Goal: Task Accomplishment & Management: Use online tool/utility

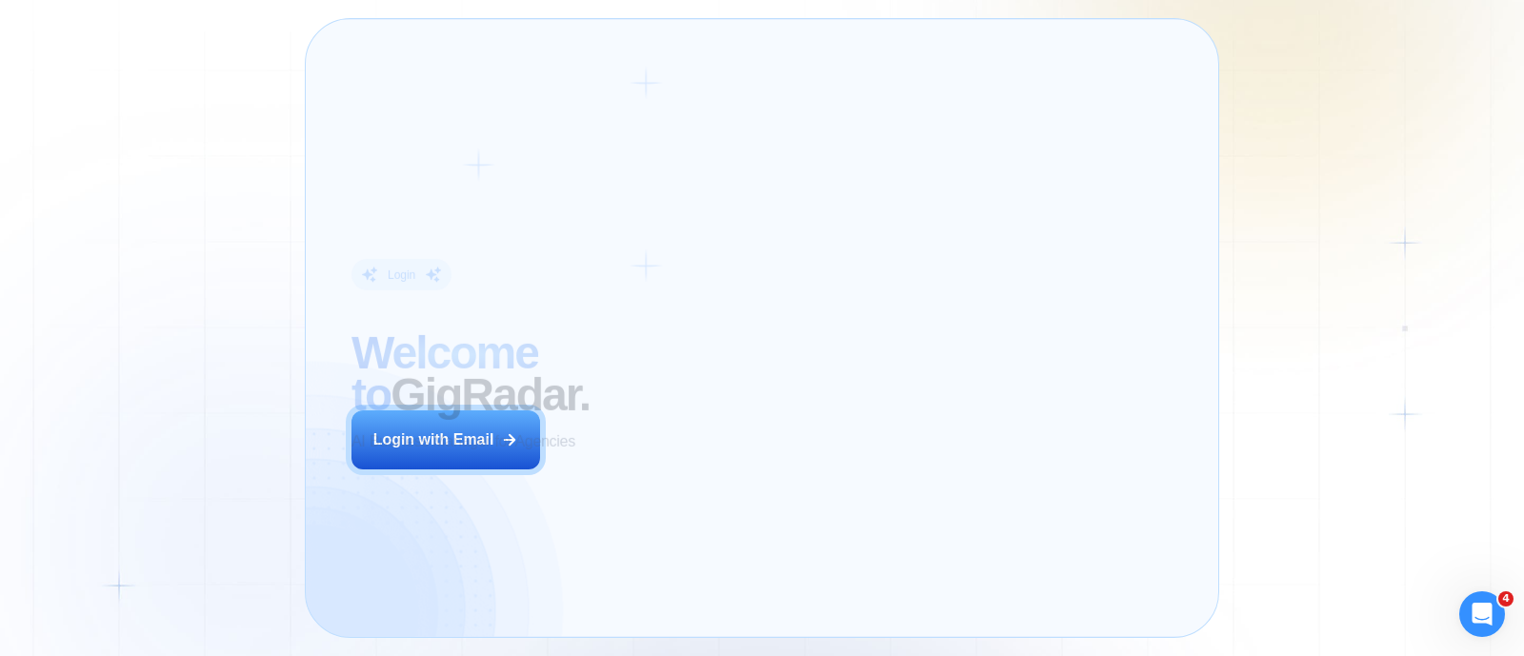
click at [614, 473] on div "Login ‍ Welcome to GigRadar. AI Business Manager for Agencies Login with Email" at bounding box center [524, 328] width 391 height 572
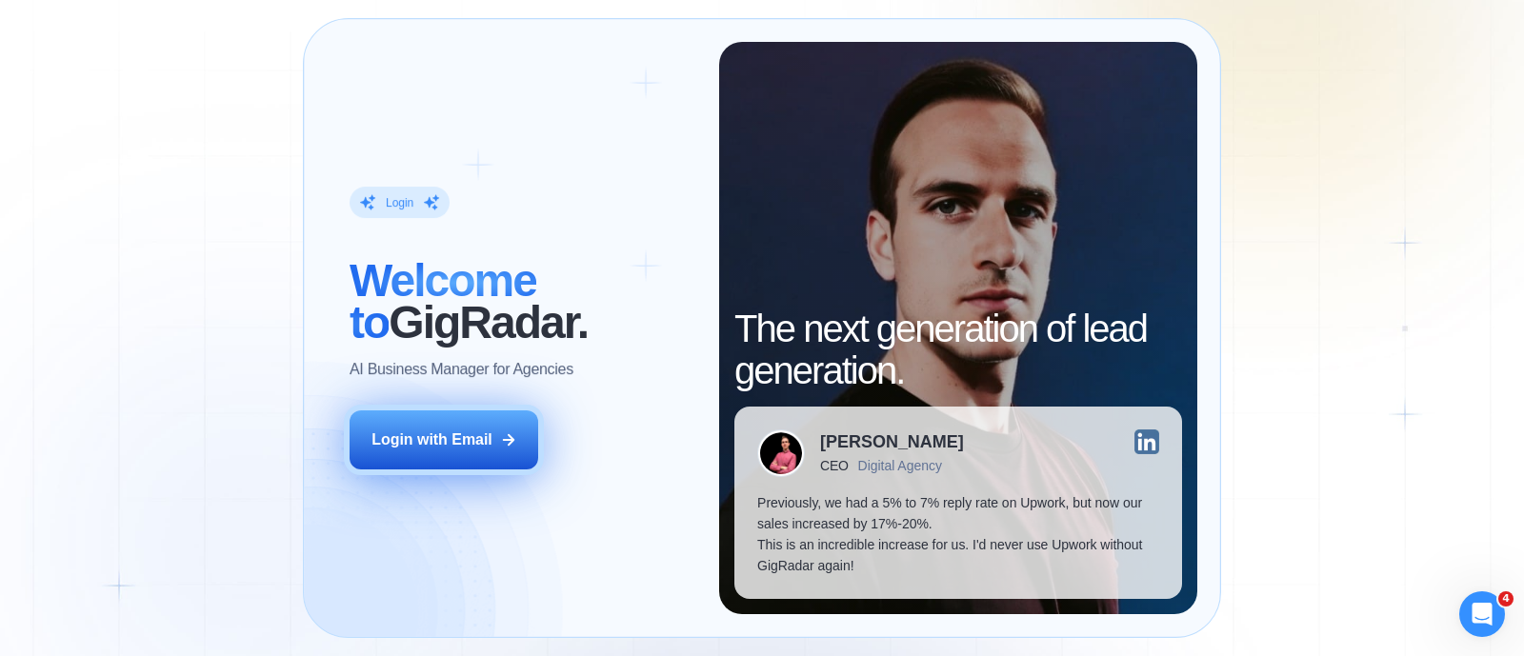
click at [514, 441] on icon at bounding box center [508, 440] width 17 height 17
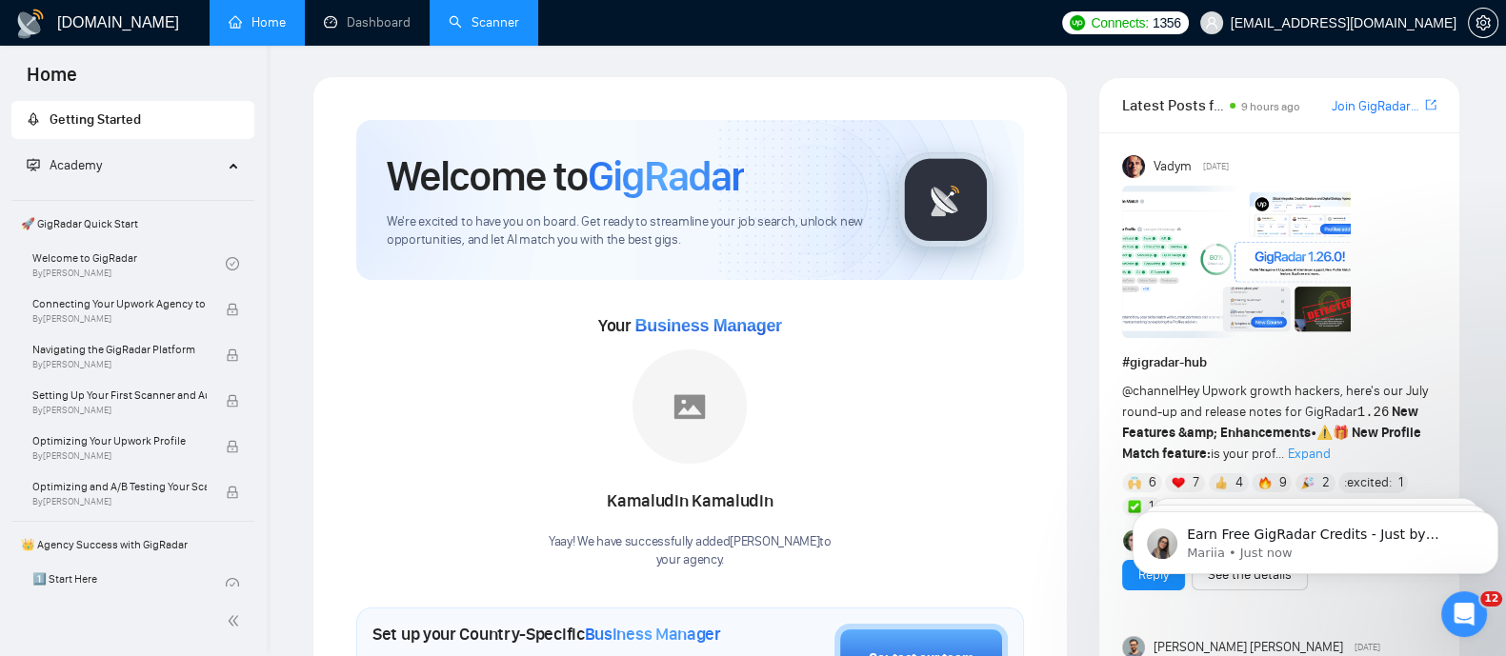
click at [479, 28] on link "Scanner" at bounding box center [484, 22] width 70 height 16
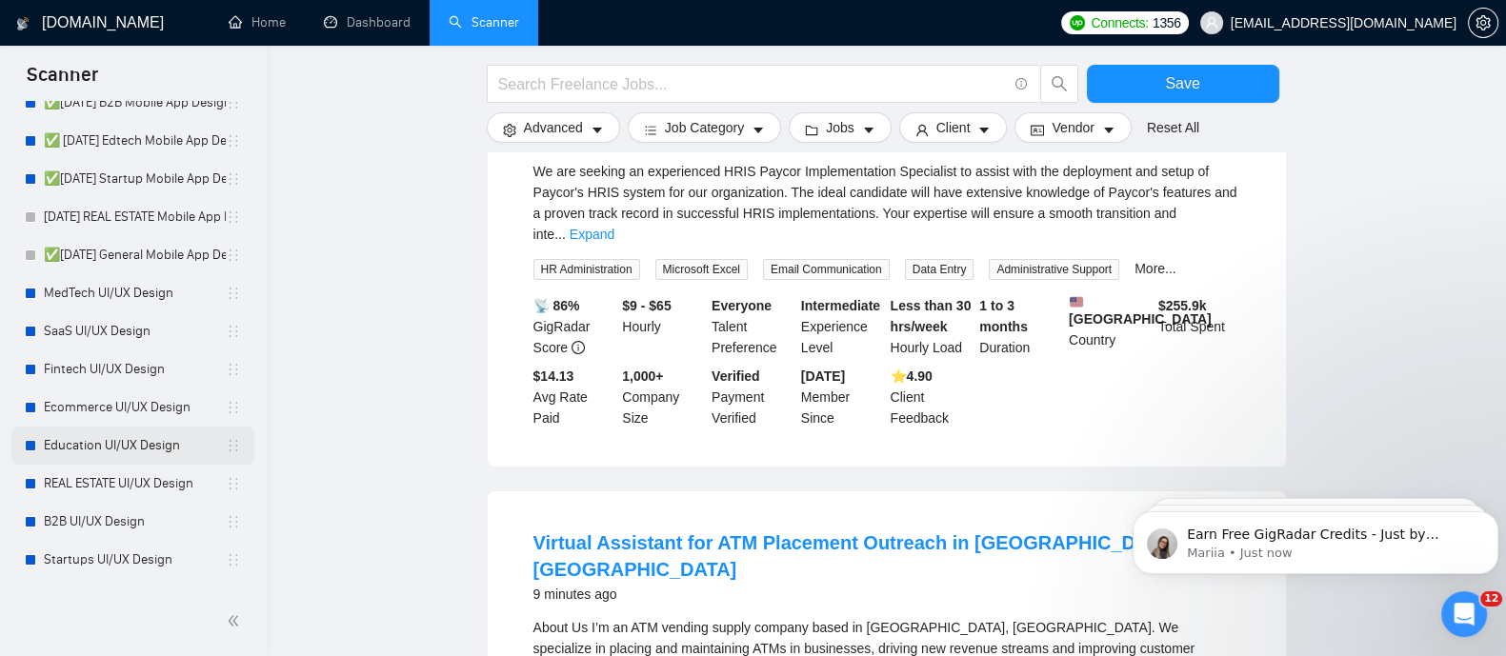
scroll to position [367, 0]
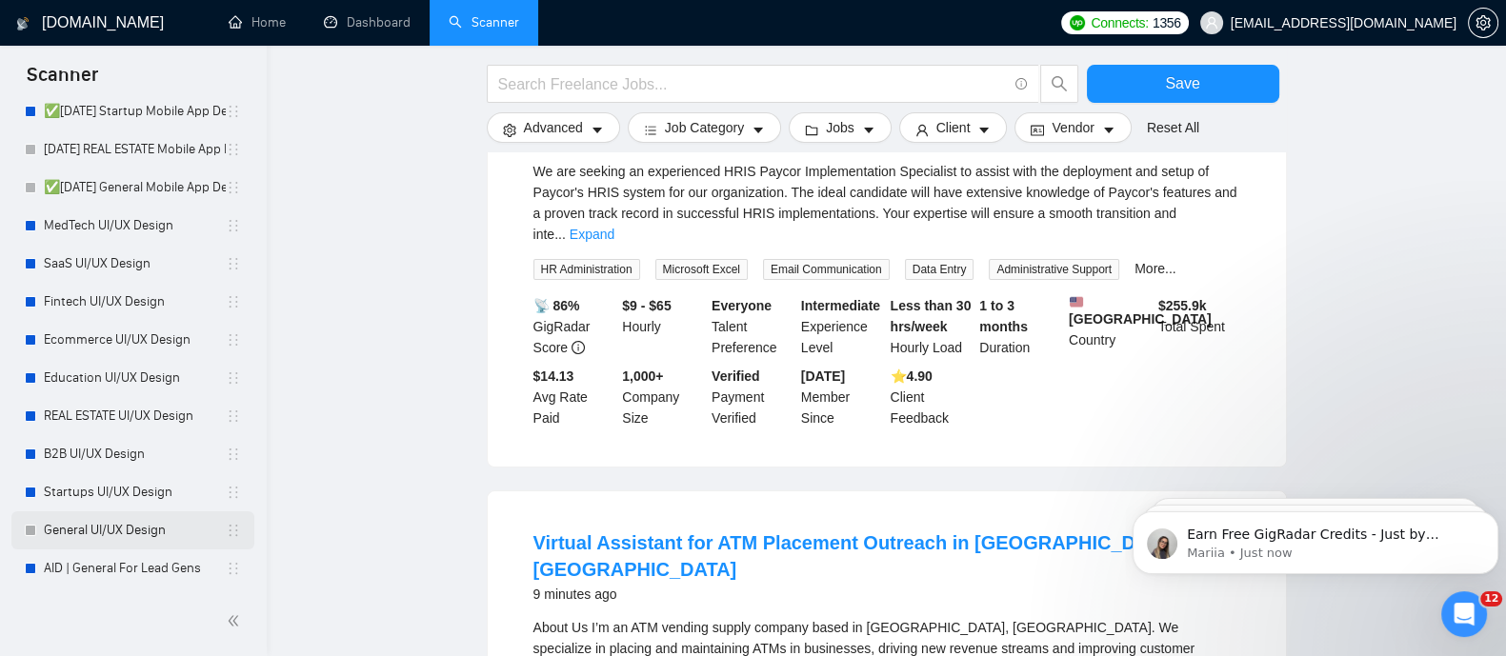
click at [151, 538] on link "General UI/UX Design" at bounding box center [135, 531] width 182 height 38
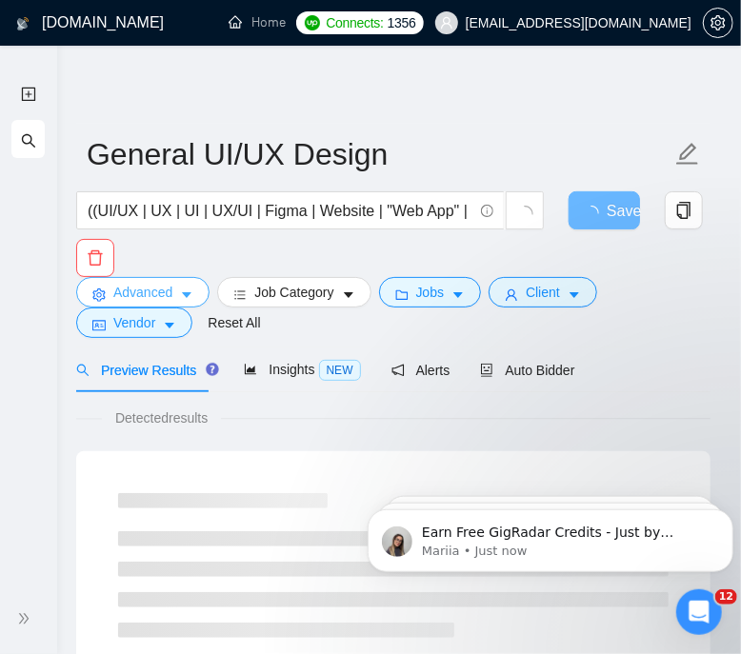
click at [163, 292] on span "Advanced" at bounding box center [142, 292] width 59 height 21
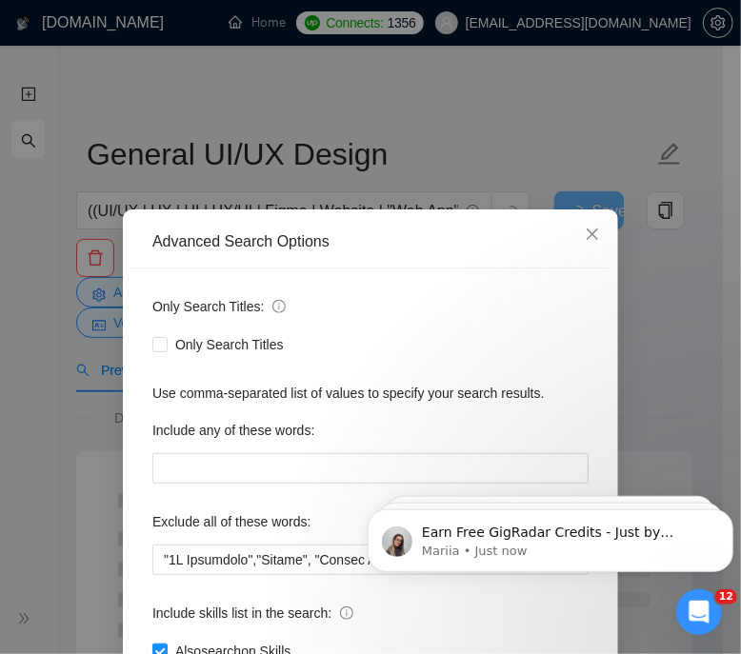
scroll to position [118, 0]
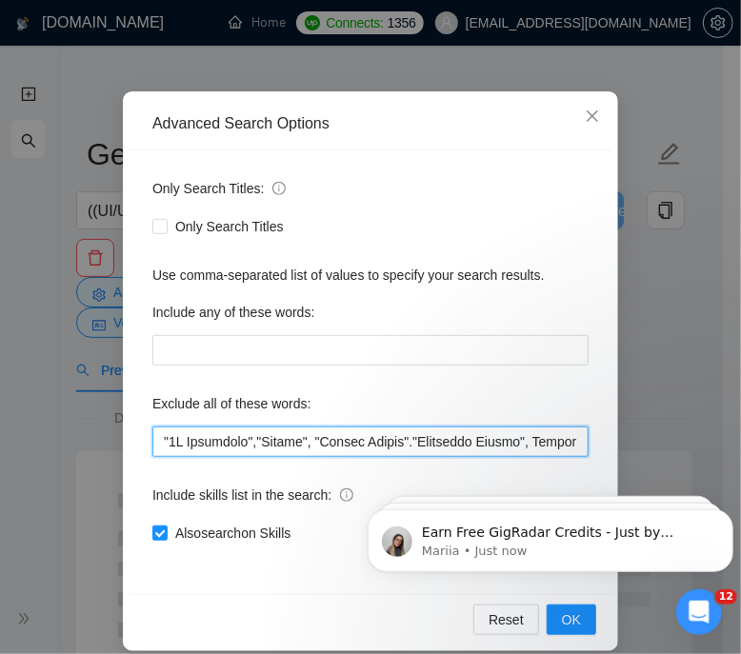
click at [216, 435] on input "text" at bounding box center [370, 442] width 436 height 30
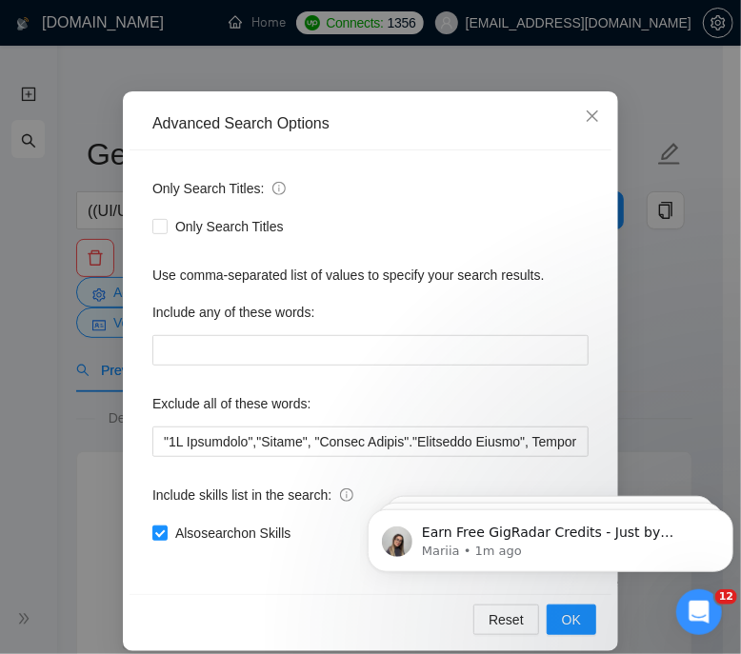
click at [346, 389] on div "Exclude all of these words:" at bounding box center [370, 408] width 436 height 38
click at [61, 223] on div "Advanced Search Options Only Search Titles: Only Search Titles Use comma-separa…" at bounding box center [370, 327] width 741 height 654
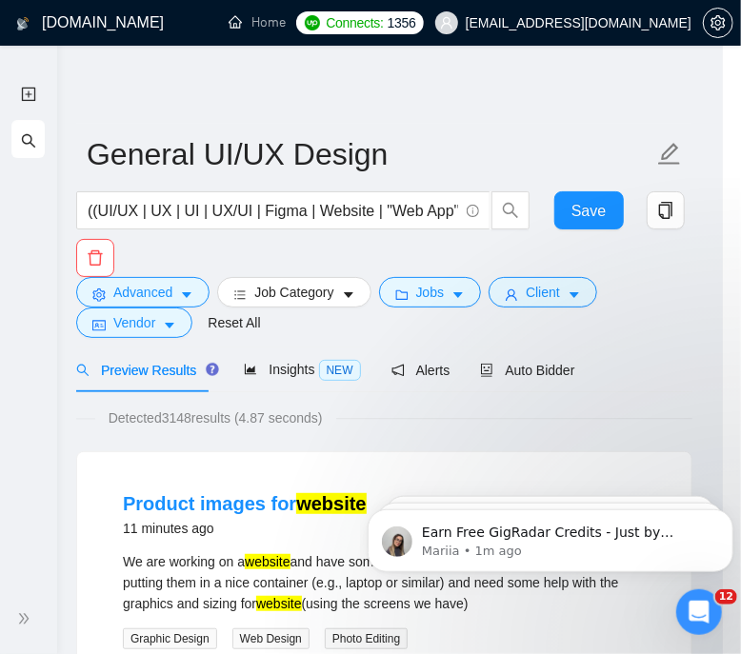
scroll to position [42, 0]
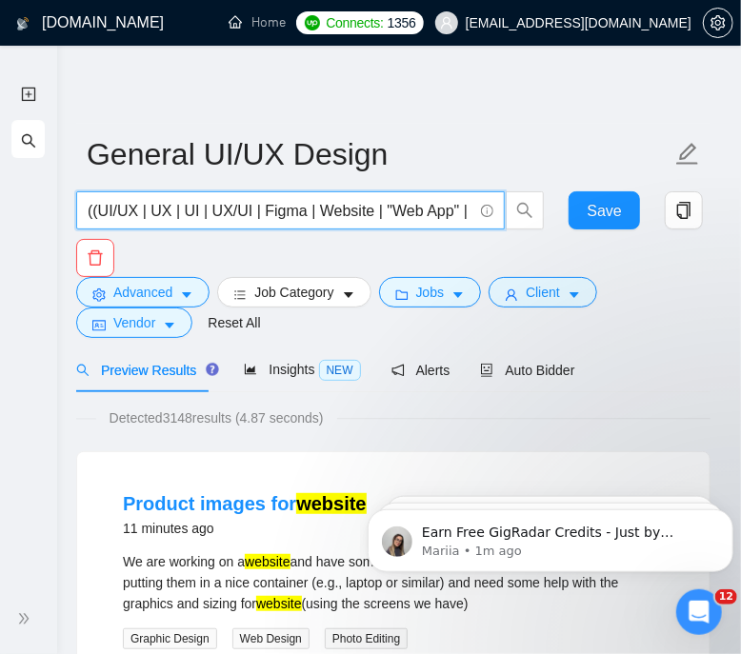
click at [343, 212] on input "((UI/UX | UX | UI | UX/UI | Figma | Website | "Web App" | Platform | Applicatio…" at bounding box center [280, 211] width 385 height 24
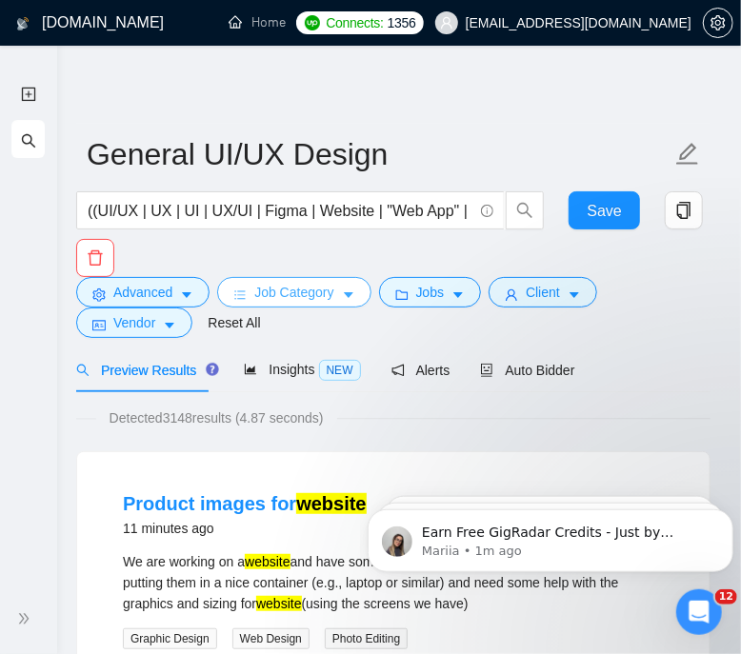
click at [313, 302] on span "Job Category" at bounding box center [293, 292] width 79 height 21
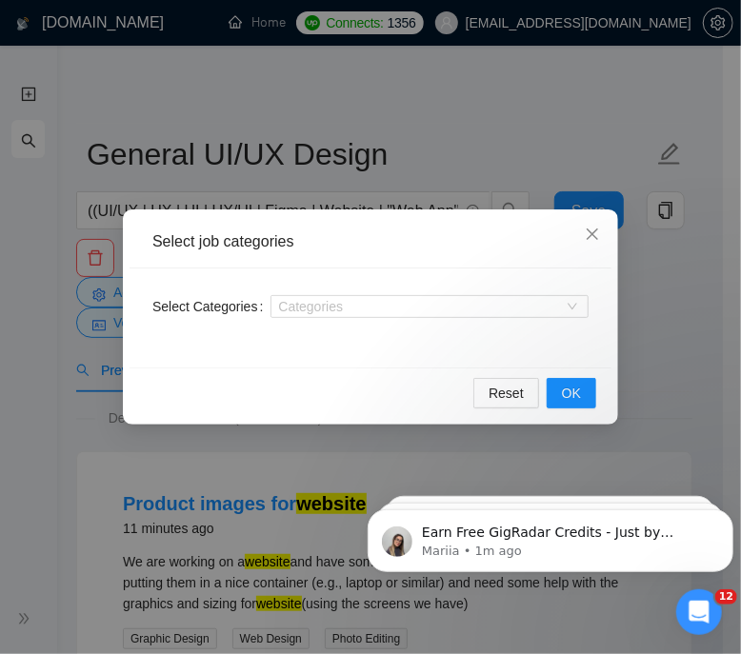
click at [315, 510] on div "Select job categories Select Categories Categories Reset OK" at bounding box center [370, 327] width 741 height 654
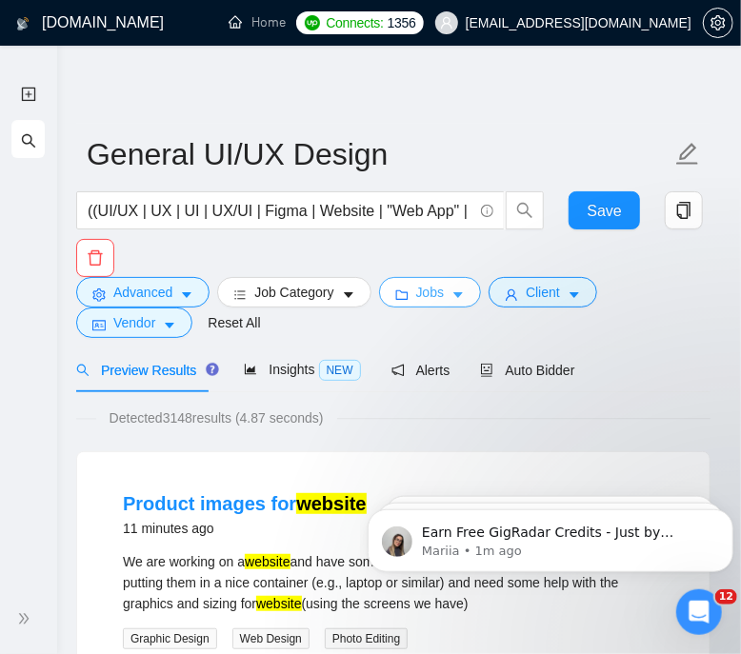
click at [430, 296] on span "Jobs" at bounding box center [430, 292] width 29 height 21
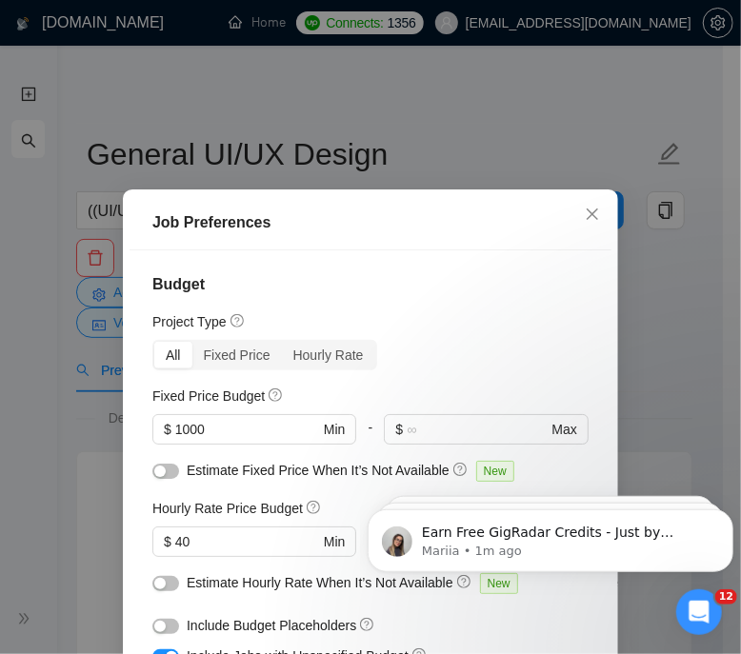
click at [360, 131] on div "Job Preferences Budget Project Type All Fixed Price Hourly Rate Fixed Price Bud…" at bounding box center [370, 327] width 741 height 654
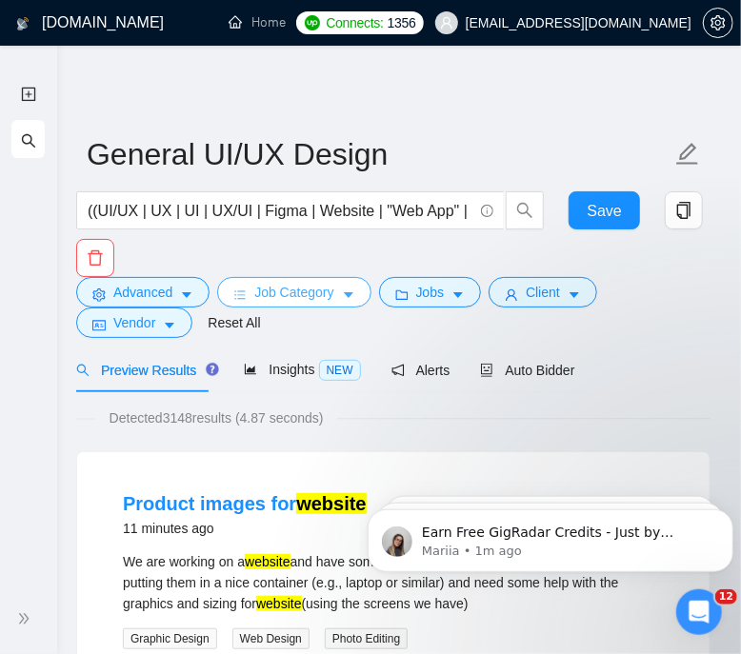
click at [254, 284] on span "Job Category" at bounding box center [293, 292] width 79 height 21
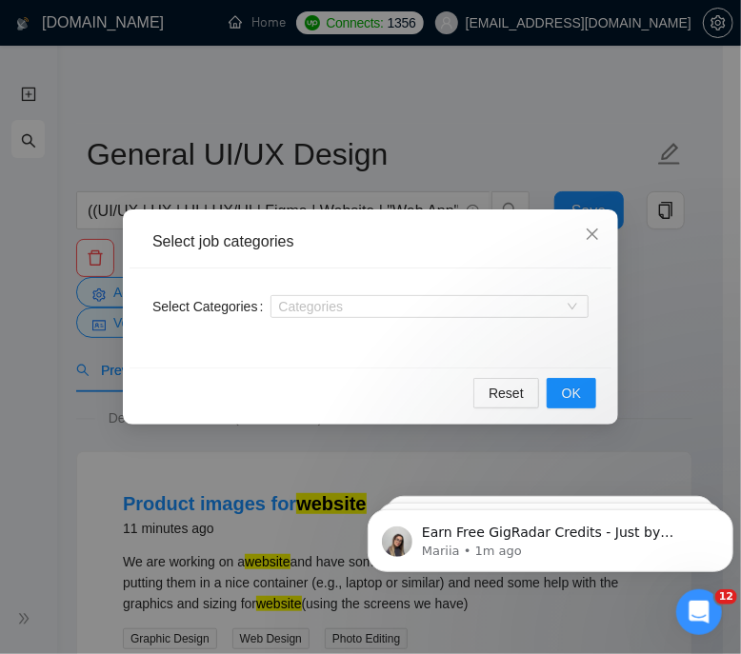
click at [86, 301] on div "Select job categories Select Categories Categories Reset OK" at bounding box center [370, 327] width 741 height 654
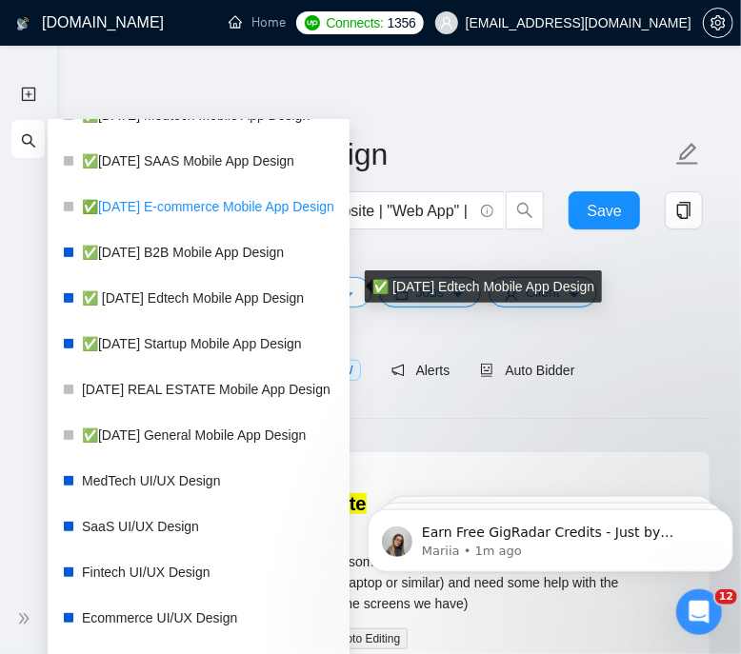
scroll to position [354, 0]
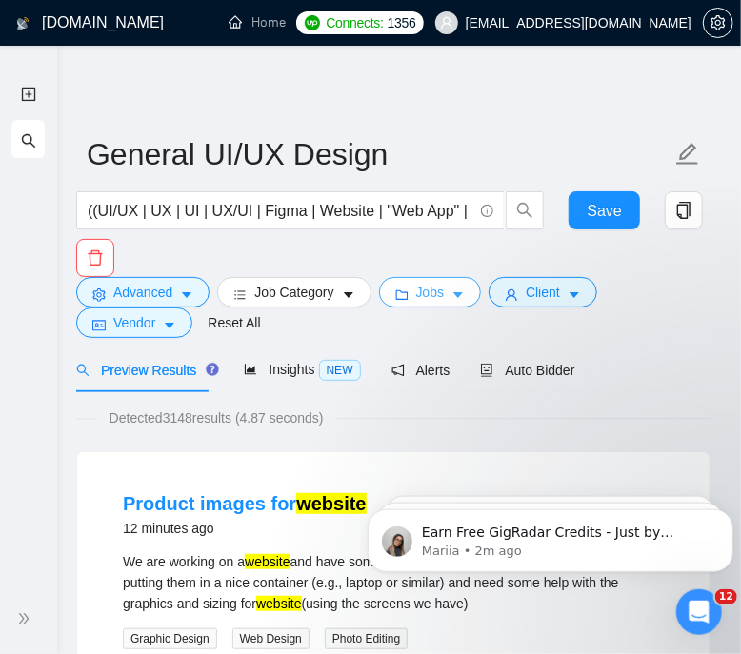
click at [423, 284] on span "Jobs" at bounding box center [430, 292] width 29 height 21
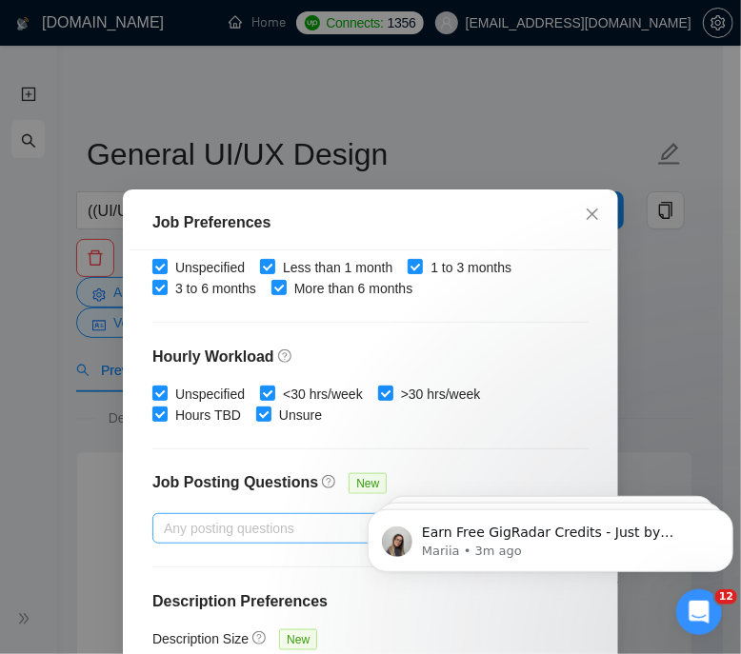
scroll to position [137, 0]
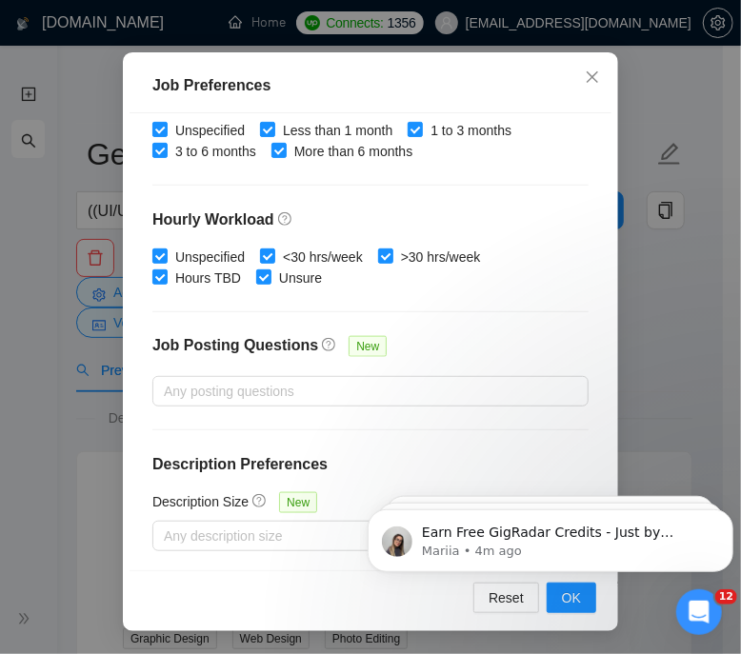
drag, startPoint x: 36, startPoint y: 454, endPoint x: 82, endPoint y: 443, distance: 47.1
click at [35, 454] on div "Job Preferences Budget Project Type All Fixed Price Hourly Rate Fixed Price Bud…" at bounding box center [370, 327] width 741 height 654
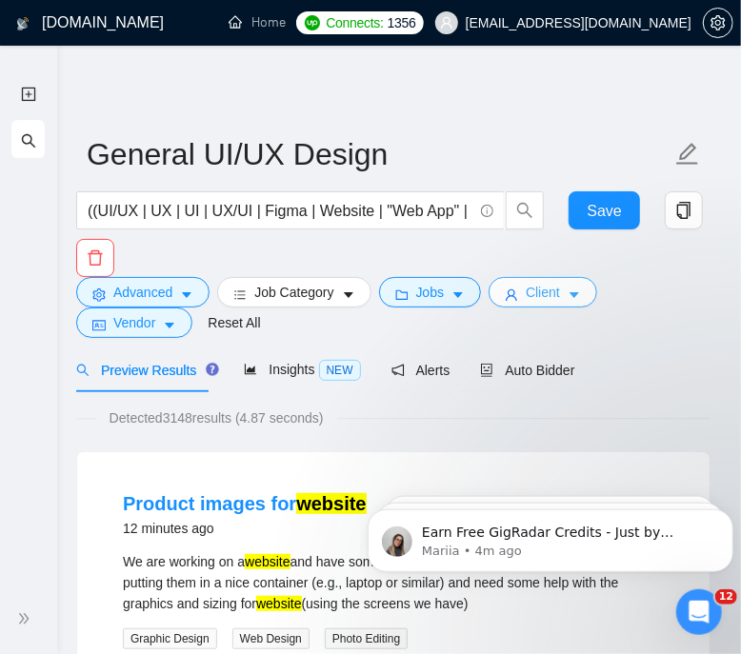
click at [512, 283] on button "Client" at bounding box center [543, 292] width 109 height 30
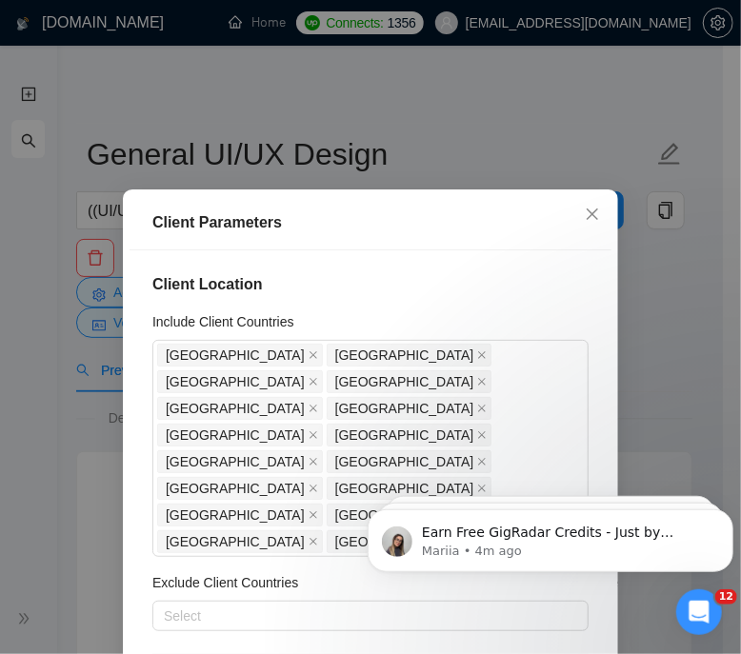
click at [660, 49] on div "Client Parameters Client Location Include Client Countries United States Canada…" at bounding box center [370, 327] width 741 height 654
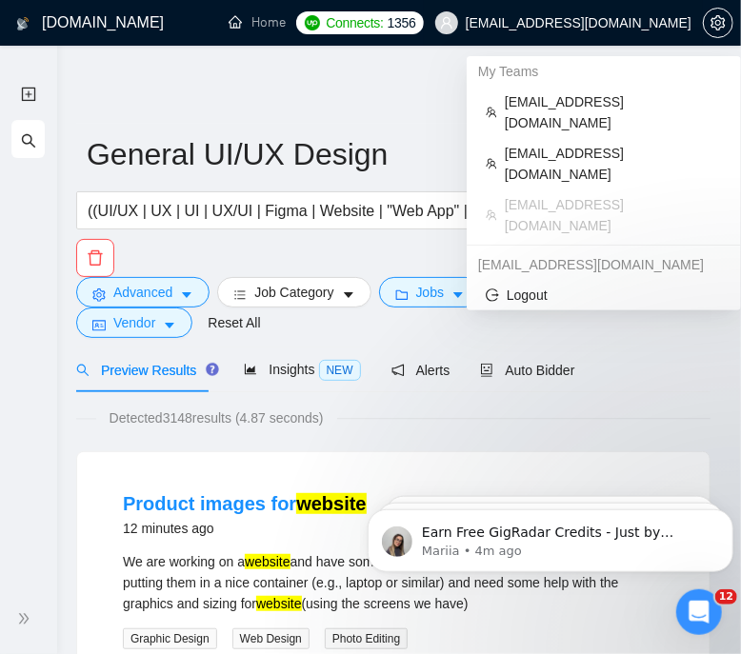
click at [648, 12] on span "oks@anoda.mobi" at bounding box center [563, 22] width 279 height 61
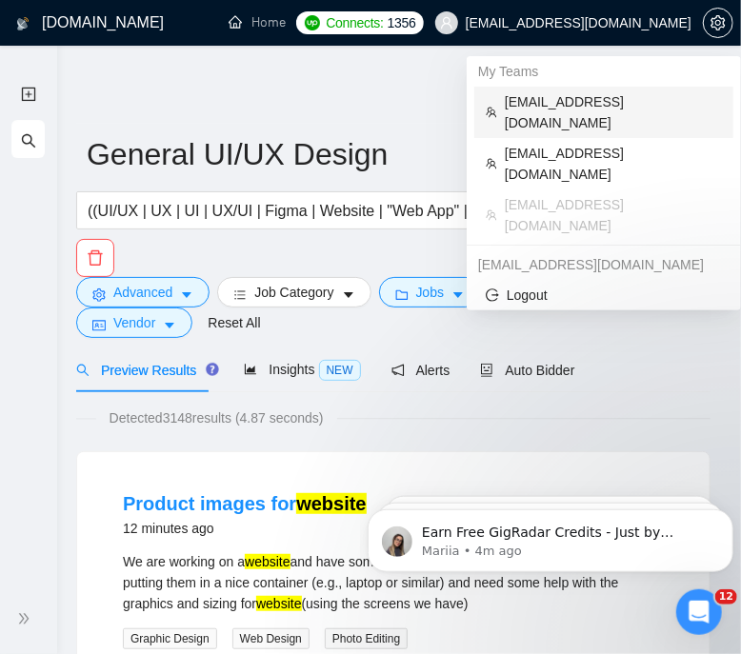
click at [519, 101] on span "skopich024@gmail.com" at bounding box center [613, 112] width 217 height 42
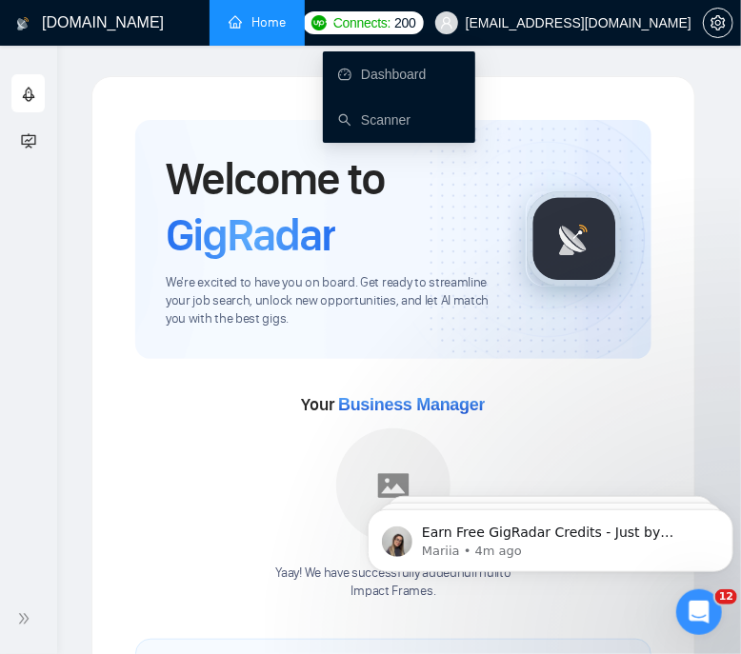
click at [328, 20] on icon "ellipsis" at bounding box center [330, 21] width 13 height 13
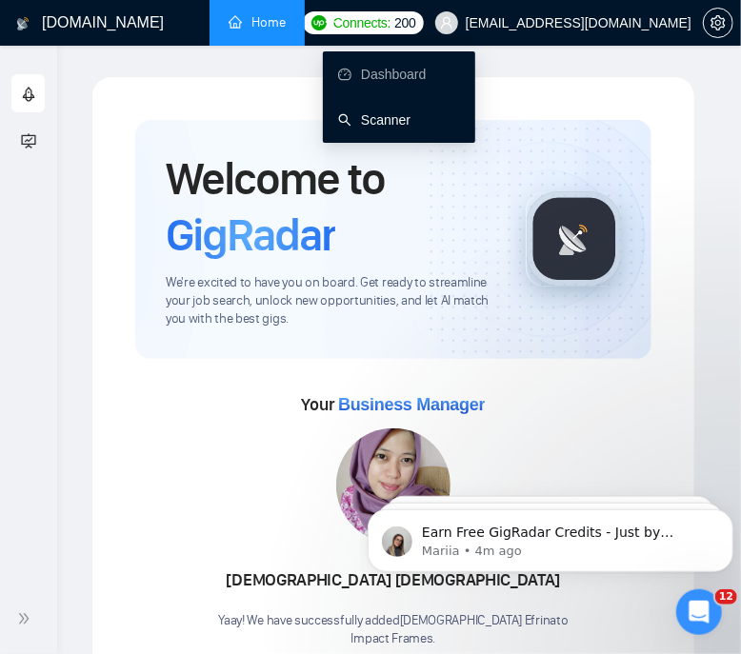
click at [367, 112] on link "Scanner" at bounding box center [374, 119] width 72 height 15
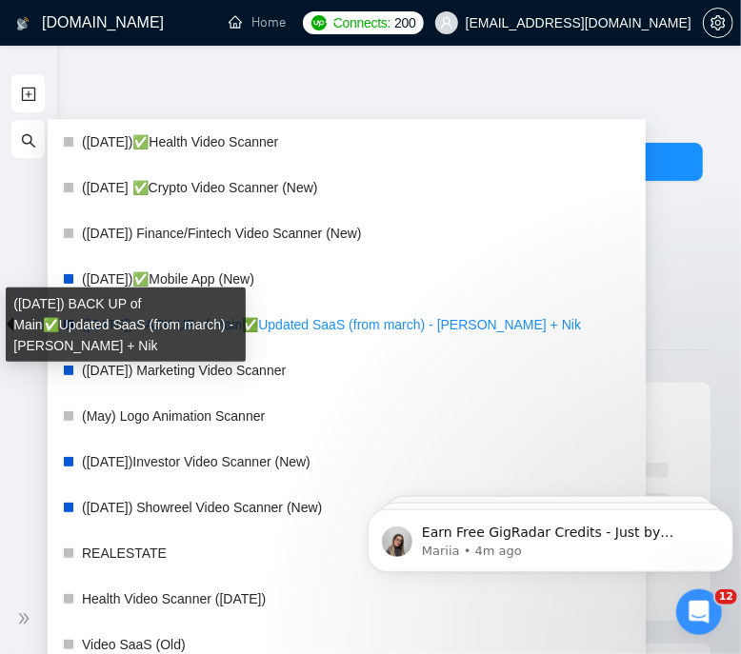
click at [282, 320] on link "(2nd, July, 2025) BACK UP of Main✅Updated SaaS (from march) - Reggie + Nik" at bounding box center [356, 325] width 549 height 38
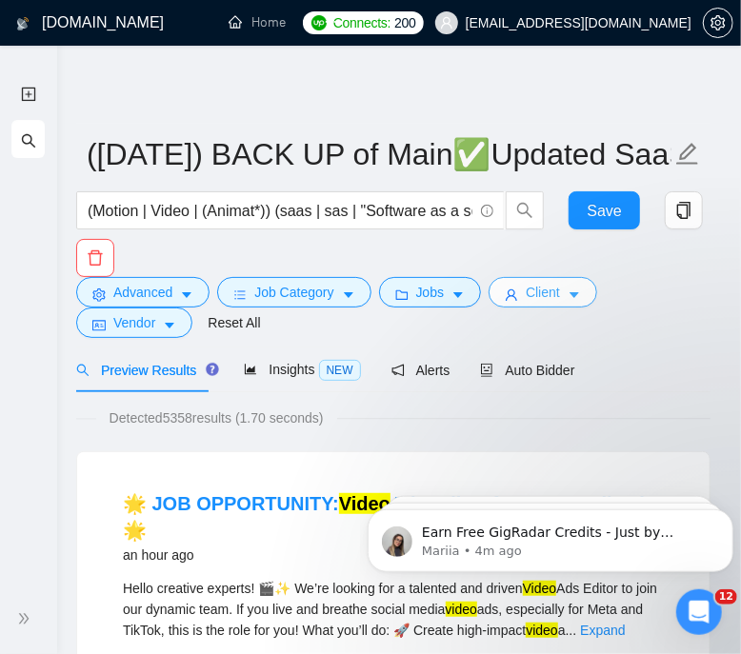
click at [557, 286] on button "Client" at bounding box center [543, 292] width 109 height 30
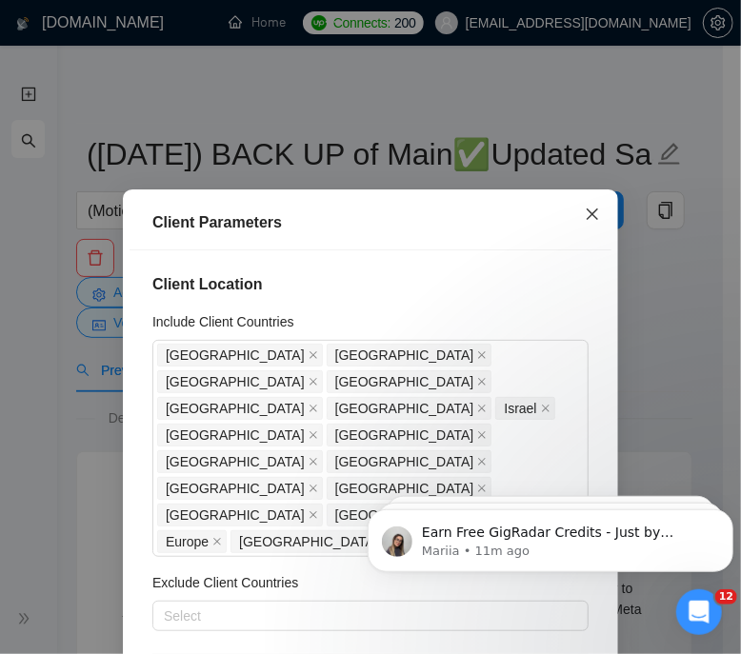
click at [585, 211] on icon "close" at bounding box center [592, 214] width 15 height 15
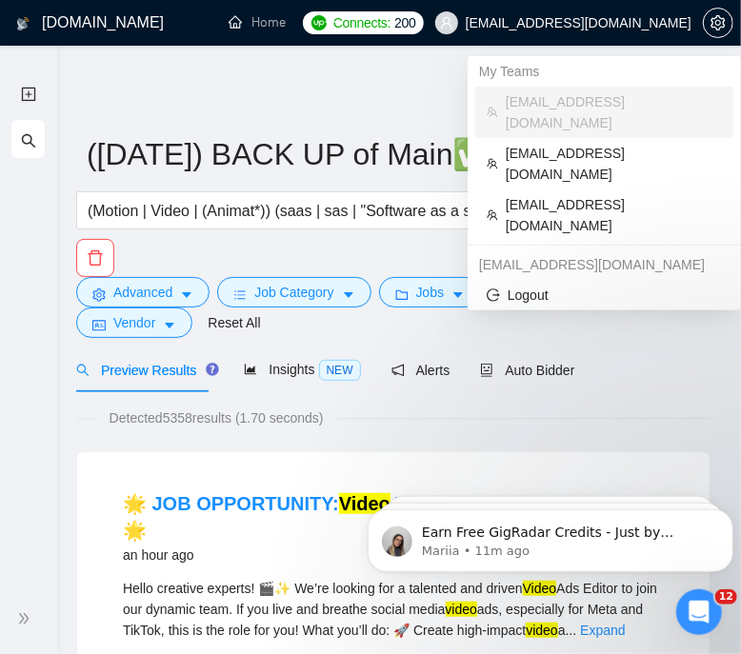
click at [593, 23] on span "skopich024@gmail.com" at bounding box center [579, 23] width 226 height 0
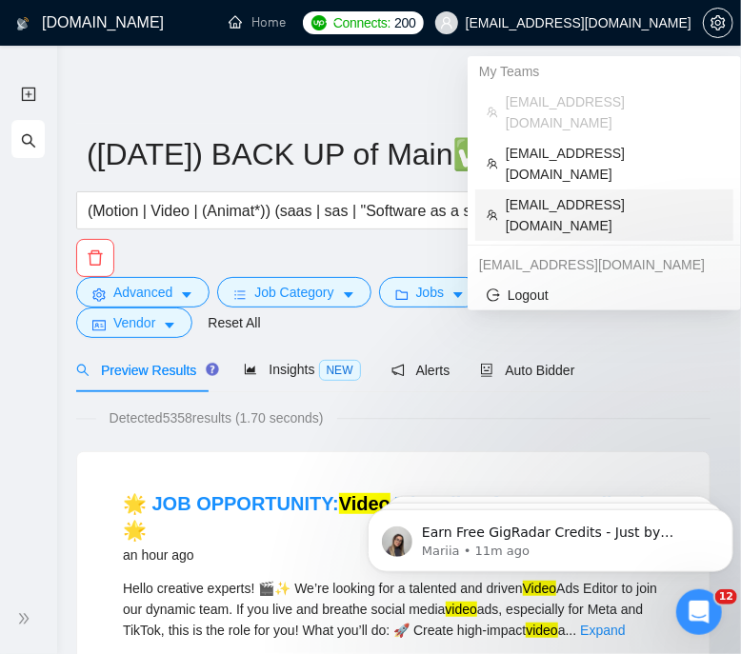
click at [565, 194] on span "oks@anoda.mobi" at bounding box center [614, 215] width 216 height 42
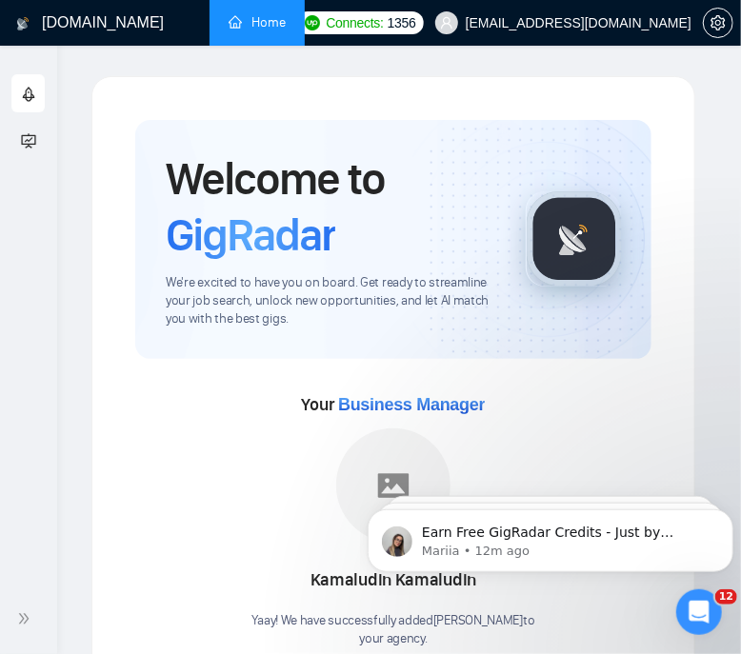
click at [647, 367] on div "Your Business Manager Kamaludin Kamaludin Yaay! We have successfully added Kama…" at bounding box center [393, 504] width 516 height 290
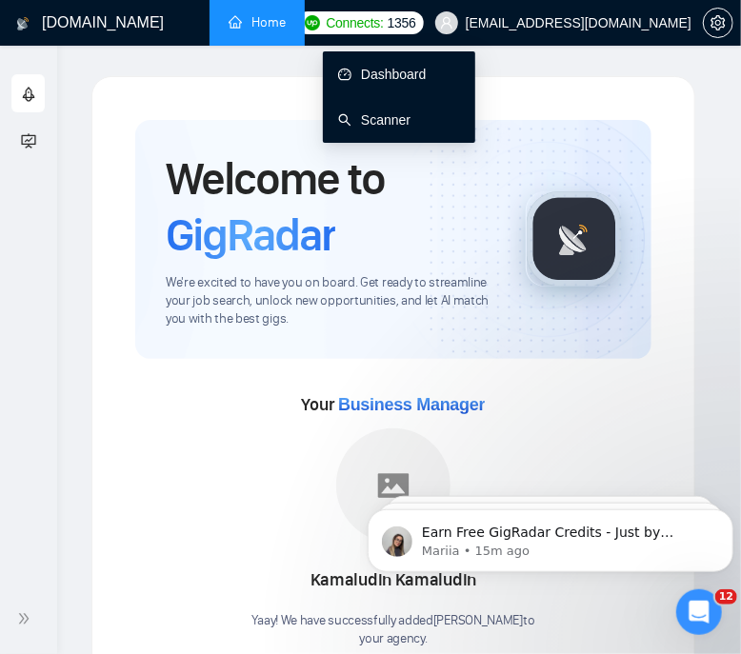
click at [373, 73] on link "Dashboard" at bounding box center [382, 74] width 89 height 15
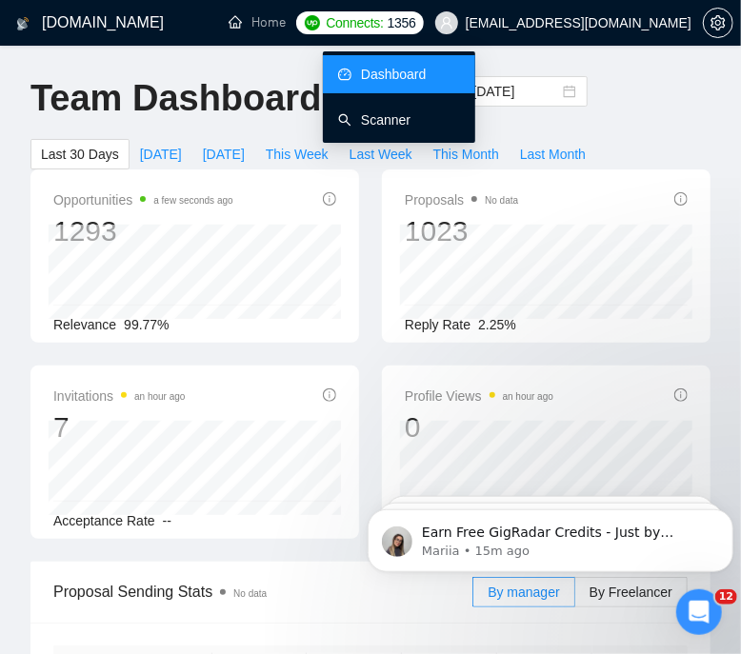
click at [372, 112] on link "Scanner" at bounding box center [374, 119] width 72 height 15
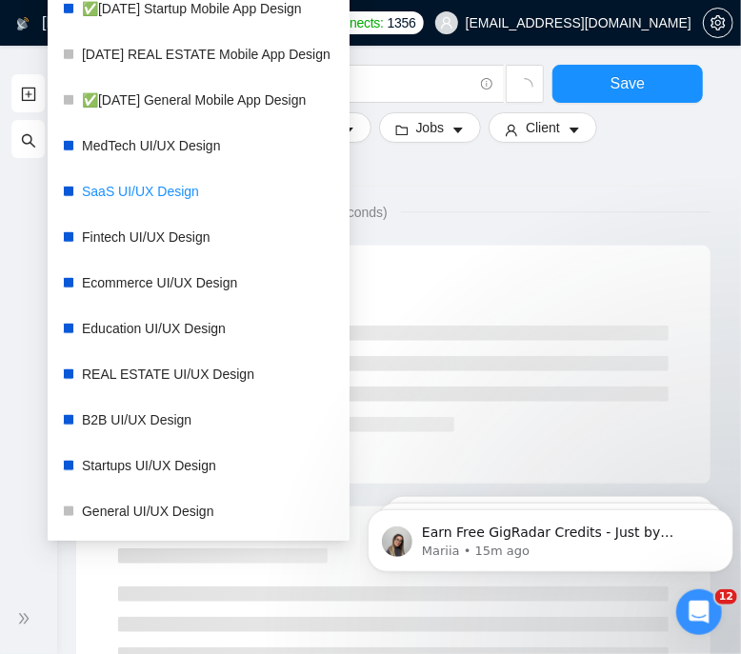
scroll to position [354, 0]
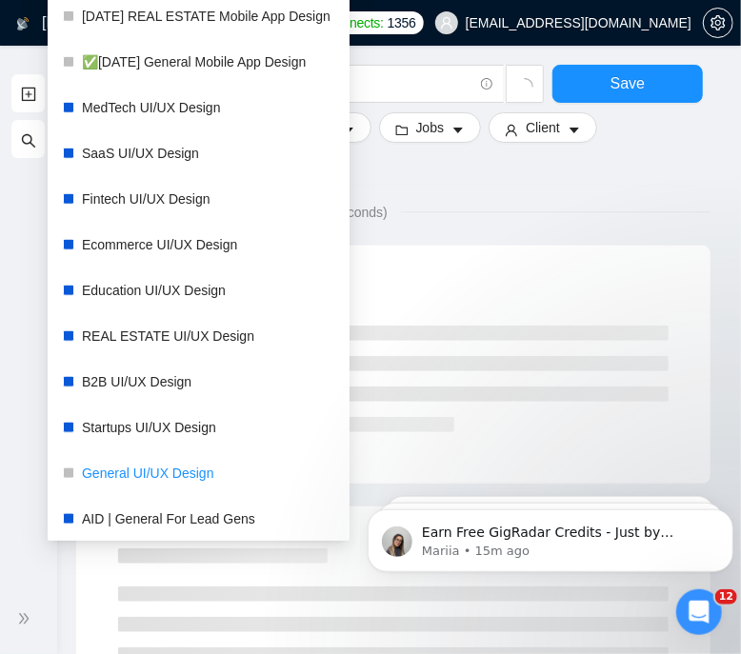
click at [187, 472] on link "General UI/UX Design" at bounding box center [208, 473] width 252 height 38
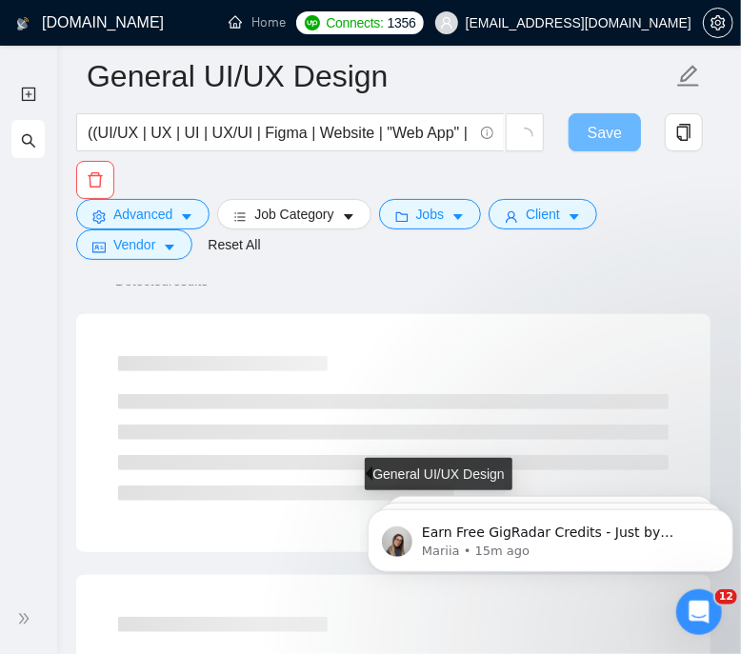
scroll to position [93, 0]
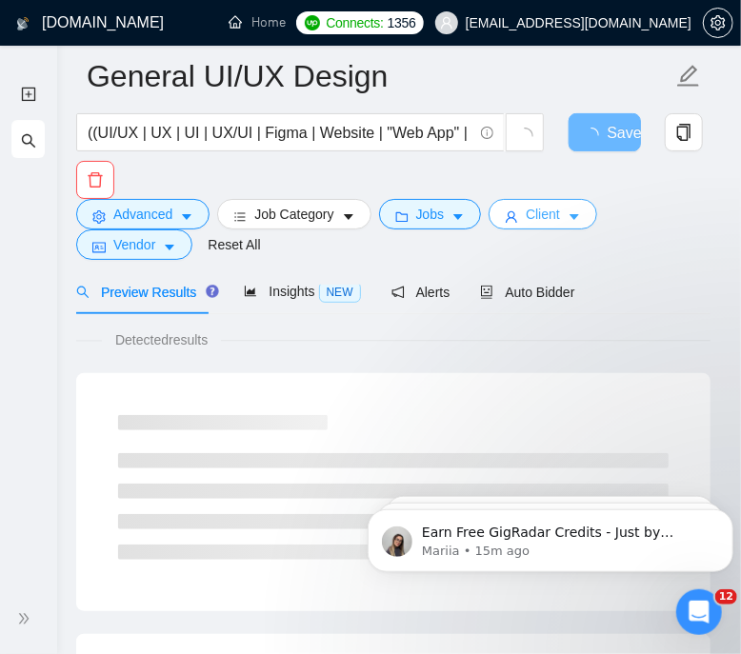
click at [552, 211] on span "Client" at bounding box center [543, 214] width 34 height 21
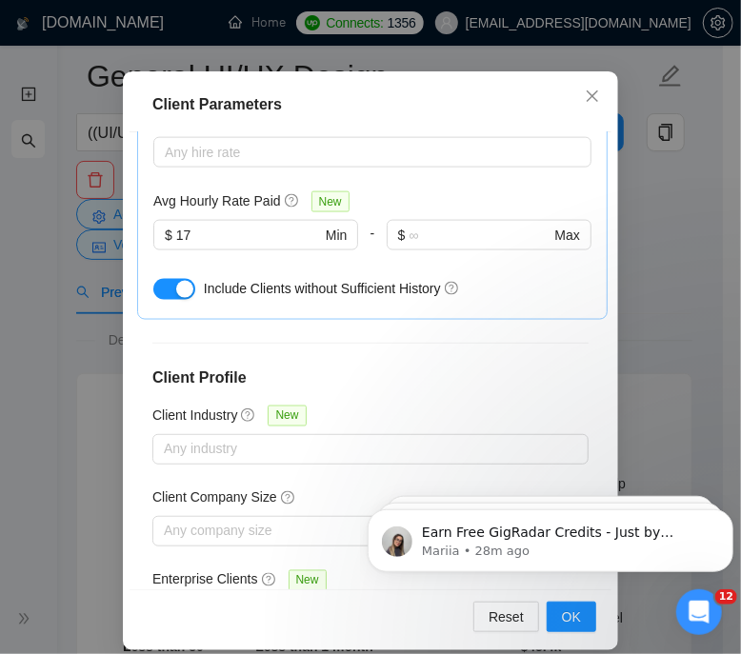
scroll to position [137, 0]
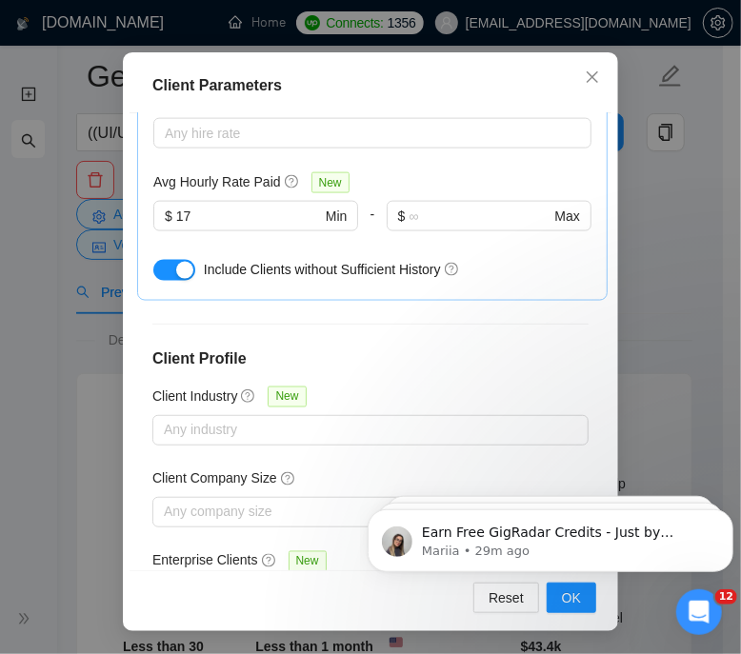
click at [89, 278] on div "Client Parameters Client Location Include Client Countries United States Canada…" at bounding box center [370, 327] width 741 height 654
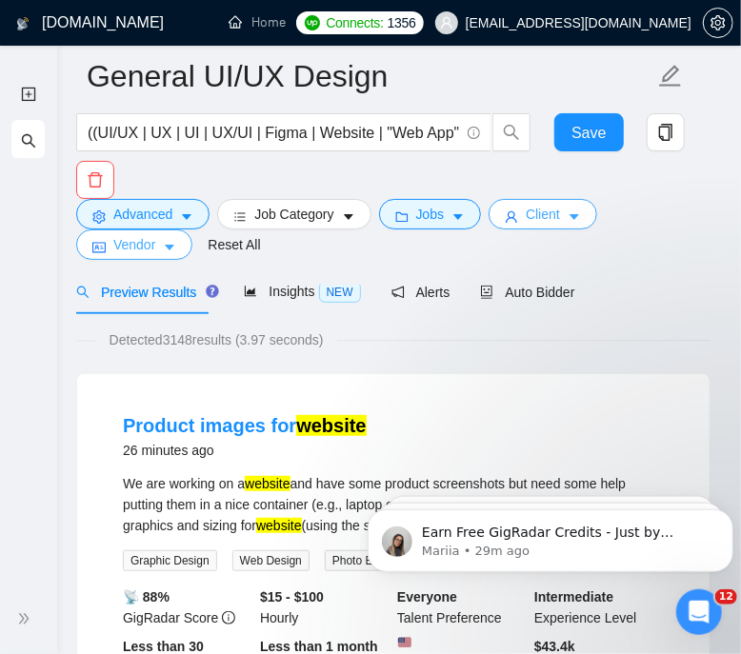
scroll to position [0, 0]
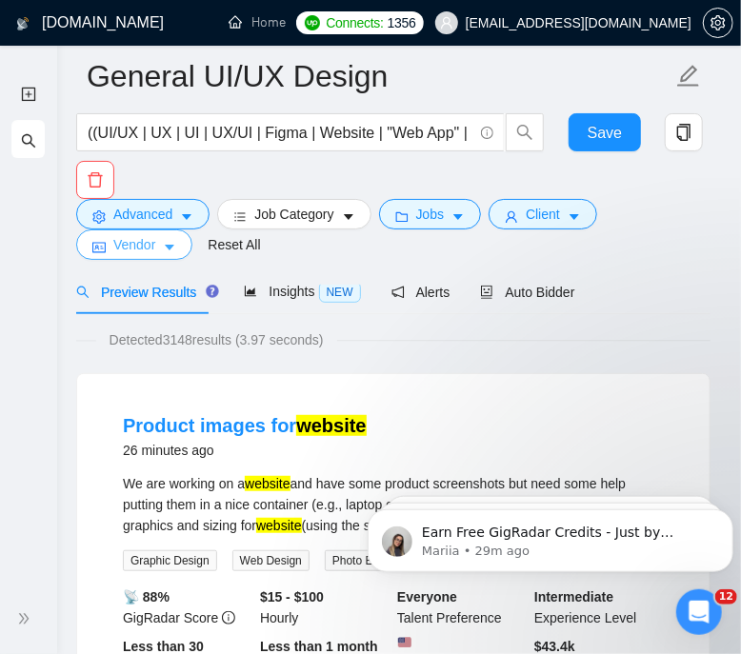
click at [119, 248] on span "Vendor" at bounding box center [134, 244] width 42 height 21
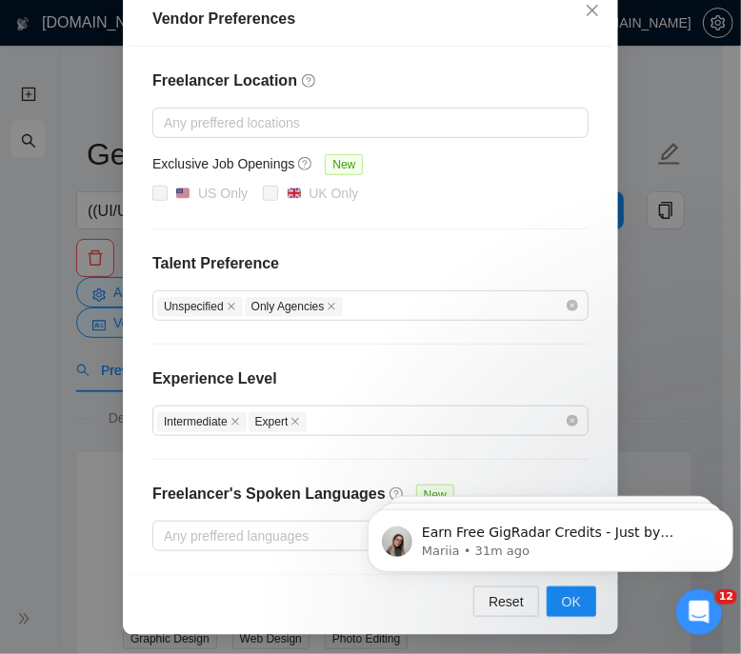
drag, startPoint x: 687, startPoint y: 139, endPoint x: 638, endPoint y: 157, distance: 51.8
click at [687, 139] on div "Vendor Preferences Freelancer Location Any preffered locations Exclusive Job Op…" at bounding box center [370, 327] width 741 height 654
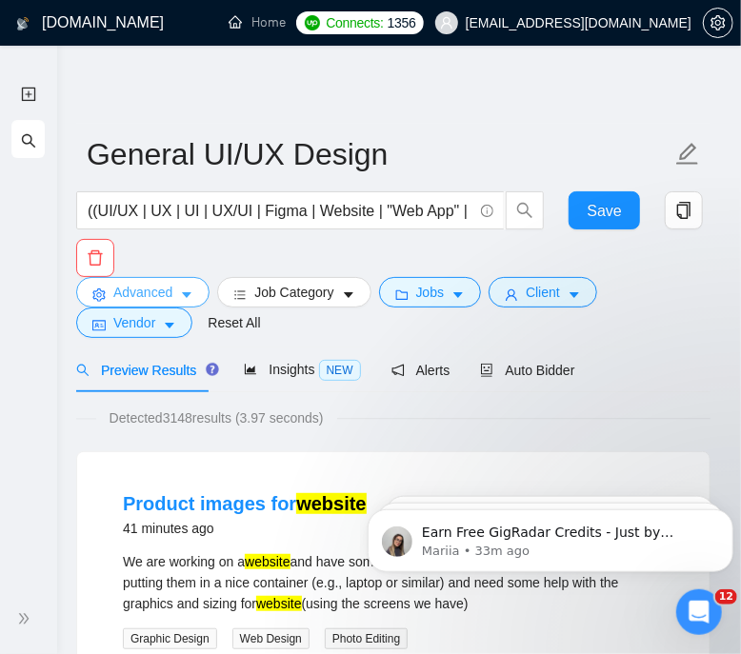
click at [171, 284] on button "Advanced" at bounding box center [142, 292] width 133 height 30
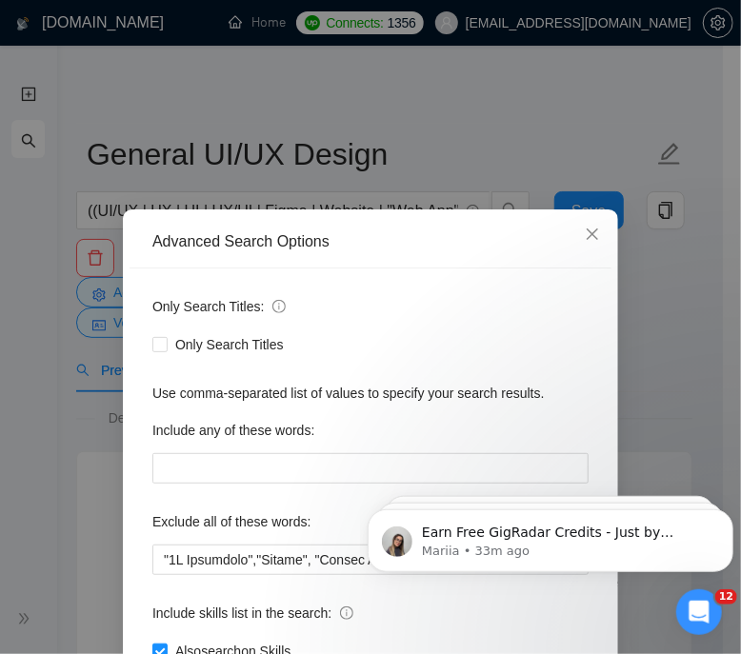
scroll to position [137, 0]
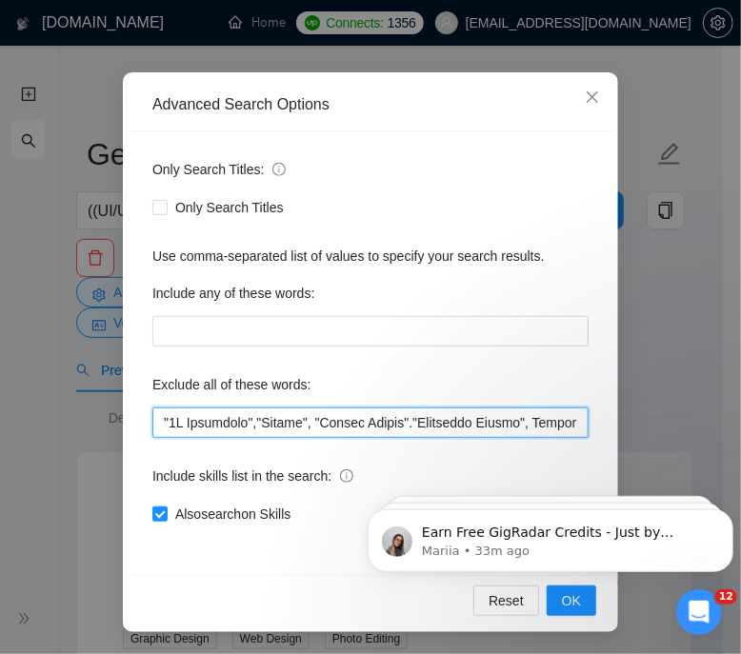
click at [299, 431] on input "text" at bounding box center [370, 423] width 436 height 30
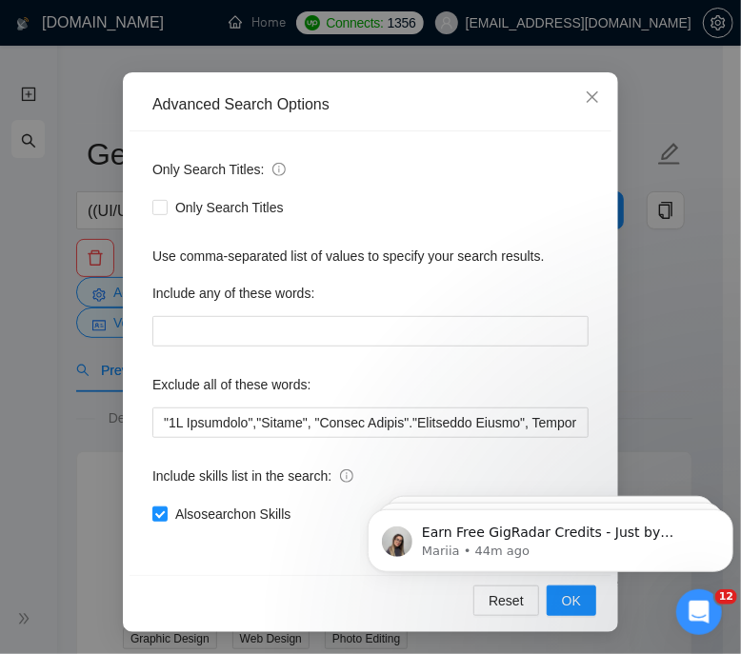
click html "Earn Free GigRadar Credits - Just by Sharing Your Story! 💬 Want more credits fo…"
click at [569, 606] on span "OK" at bounding box center [571, 601] width 19 height 21
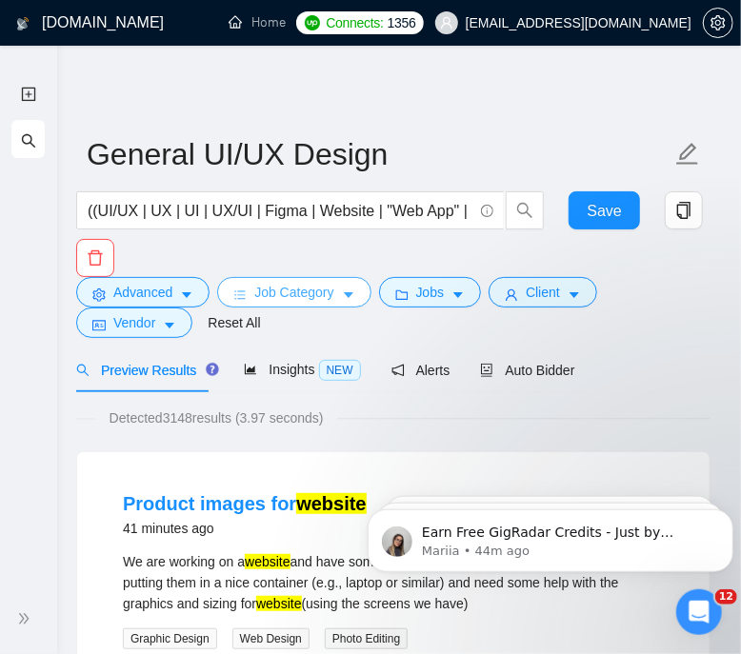
click at [315, 285] on span "Job Category" at bounding box center [293, 292] width 79 height 21
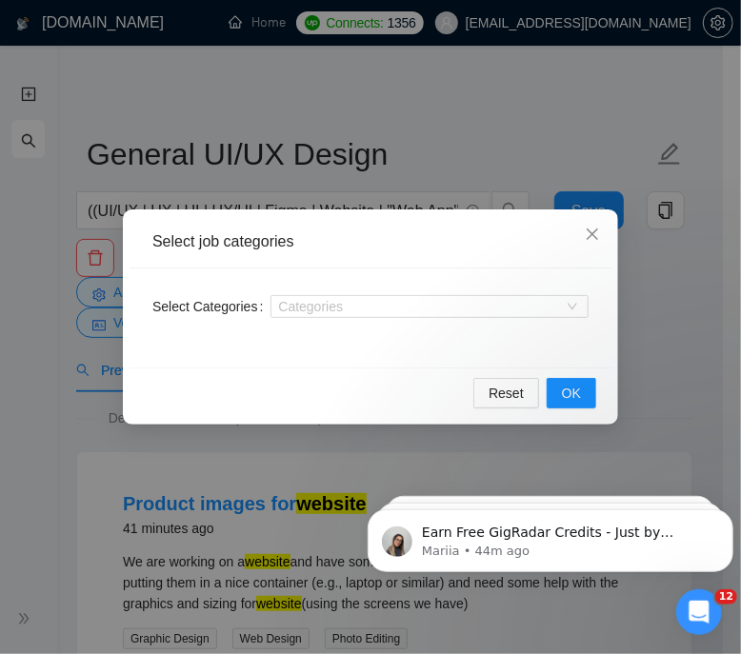
click at [106, 290] on div "Select job categories Select Categories Categories Reset OK" at bounding box center [370, 327] width 741 height 654
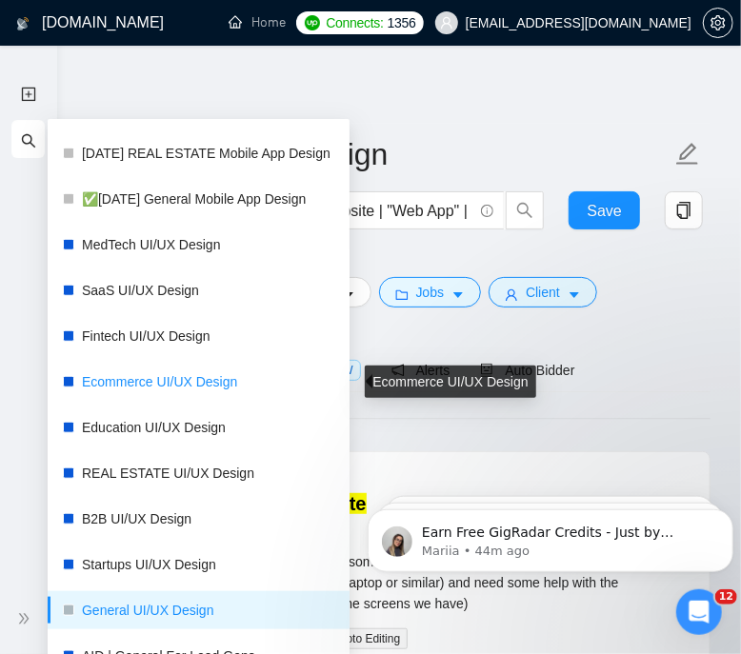
click at [185, 391] on link "Ecommerce UI/UX Design" at bounding box center [208, 382] width 252 height 38
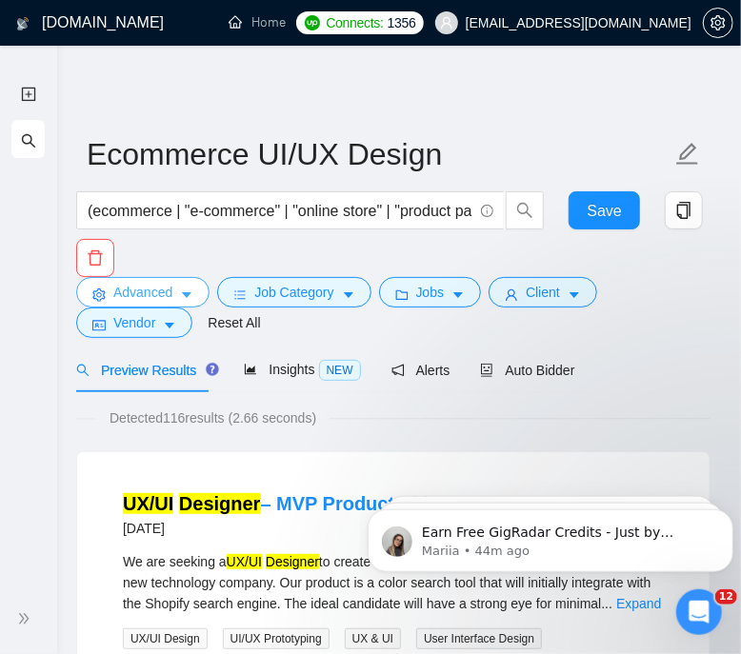
click at [195, 295] on button "Advanced" at bounding box center [142, 292] width 133 height 30
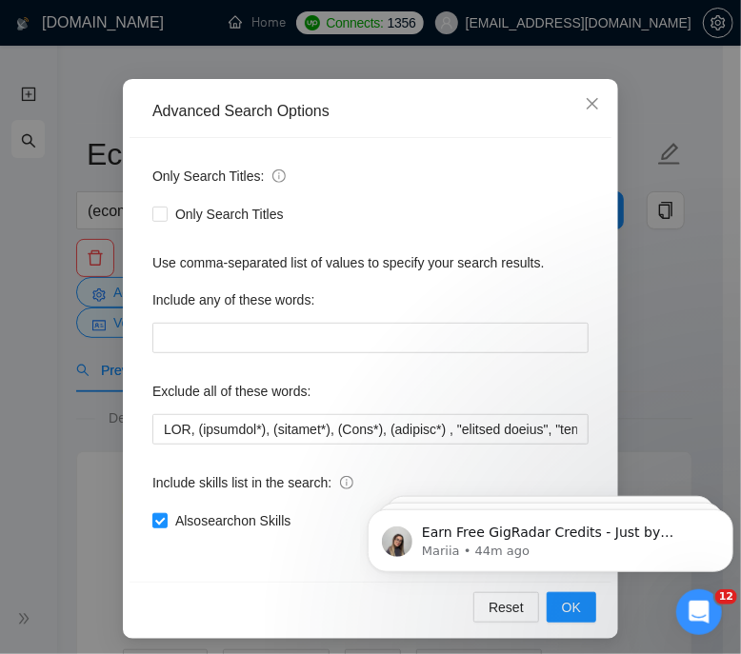
scroll to position [137, 0]
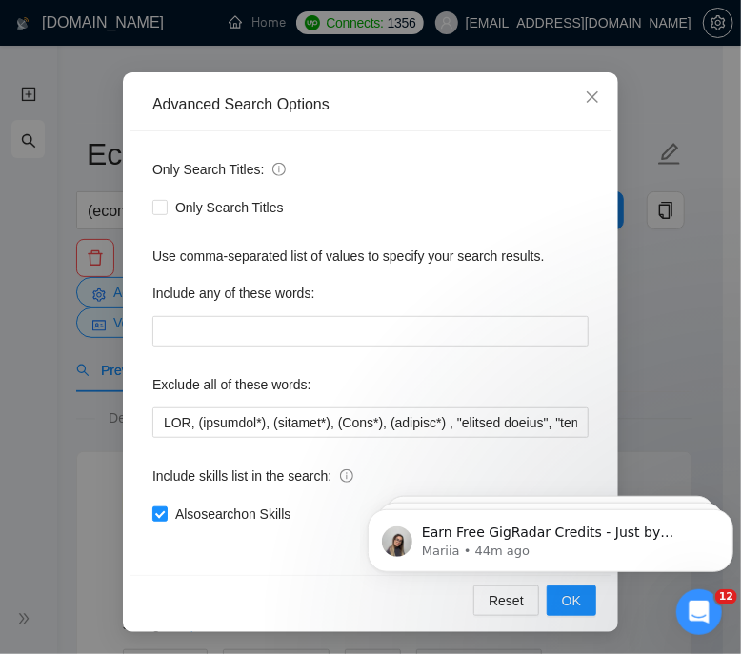
click at [90, 394] on div "Advanced Search Options Only Search Titles: Only Search Titles Use comma-separa…" at bounding box center [370, 327] width 741 height 654
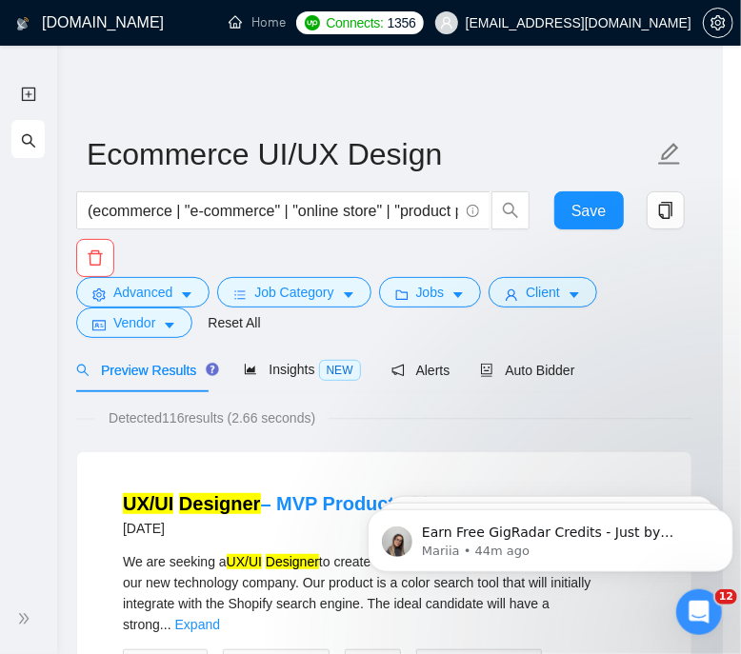
scroll to position [42, 0]
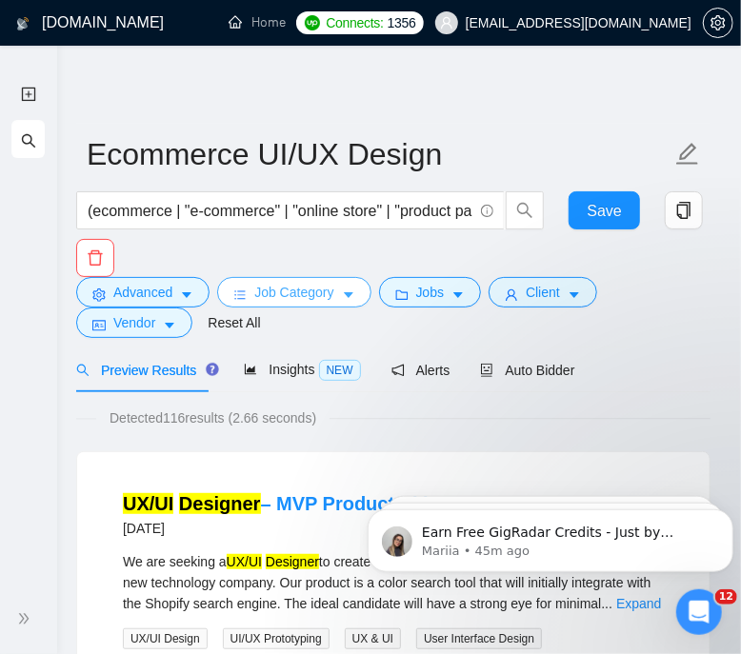
click at [273, 302] on span "Job Category" at bounding box center [293, 292] width 79 height 21
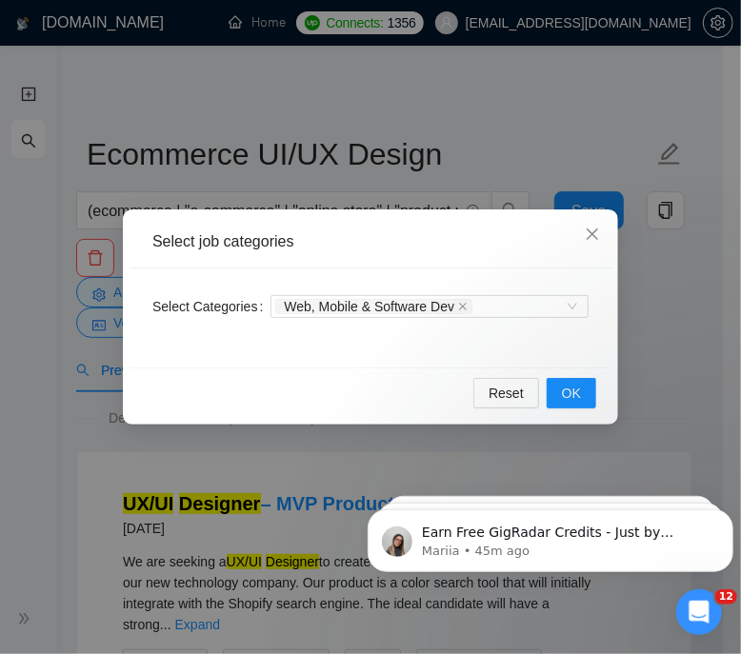
click at [662, 345] on div "Select job categories Select Categories Web, Mobile & Software Dev Reset OK" at bounding box center [370, 327] width 741 height 654
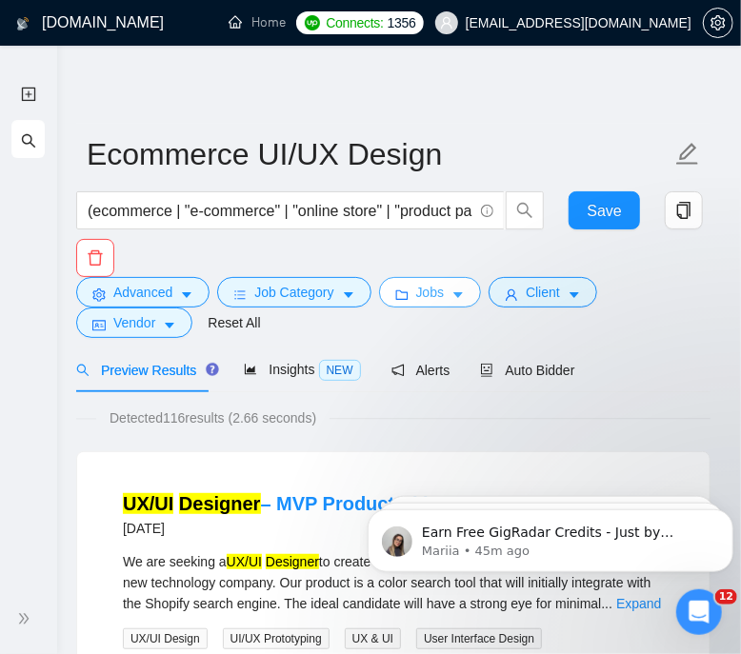
click at [421, 303] on button "Jobs" at bounding box center [430, 292] width 103 height 30
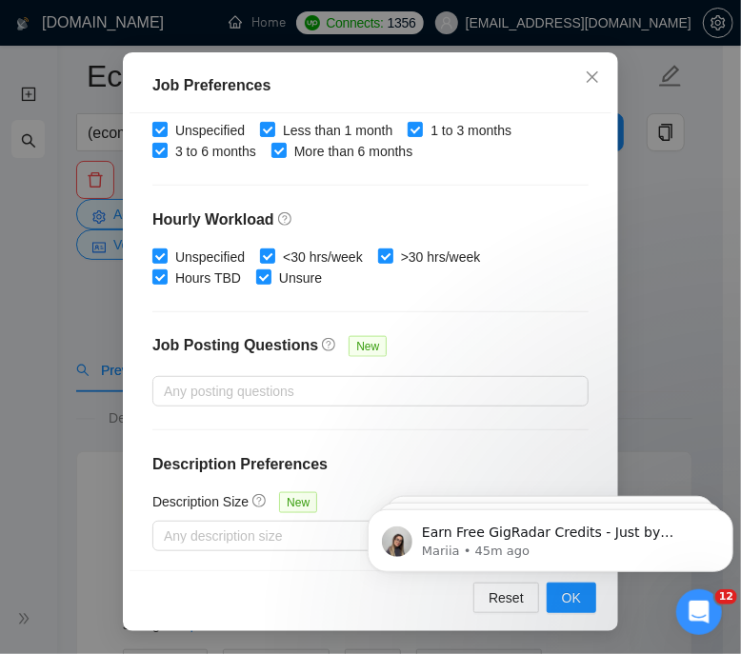
scroll to position [202, 0]
click at [726, 517] on icon "Dismiss notification" at bounding box center [727, 514] width 10 height 10
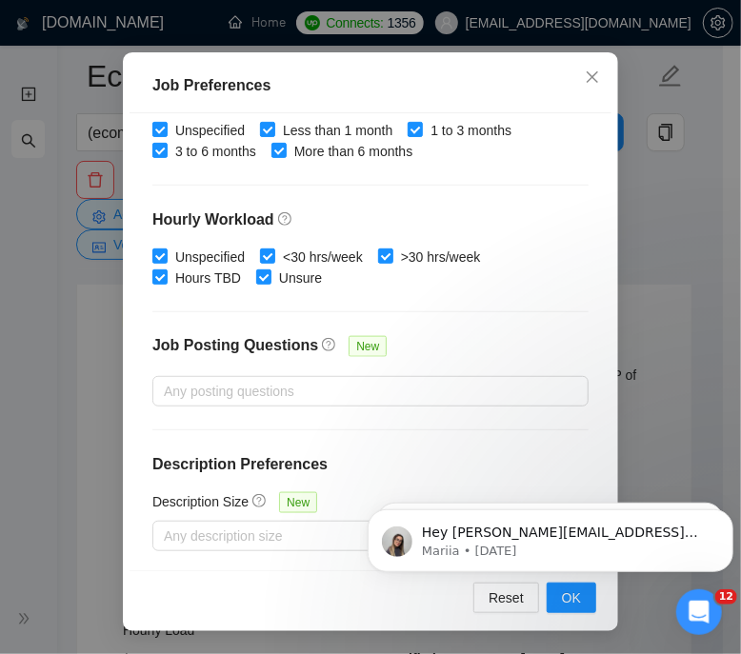
click at [726, 517] on icon "Dismiss notification" at bounding box center [727, 515] width 9 height 9
click at [723, 523] on button "Dismiss notification" at bounding box center [726, 514] width 25 height 25
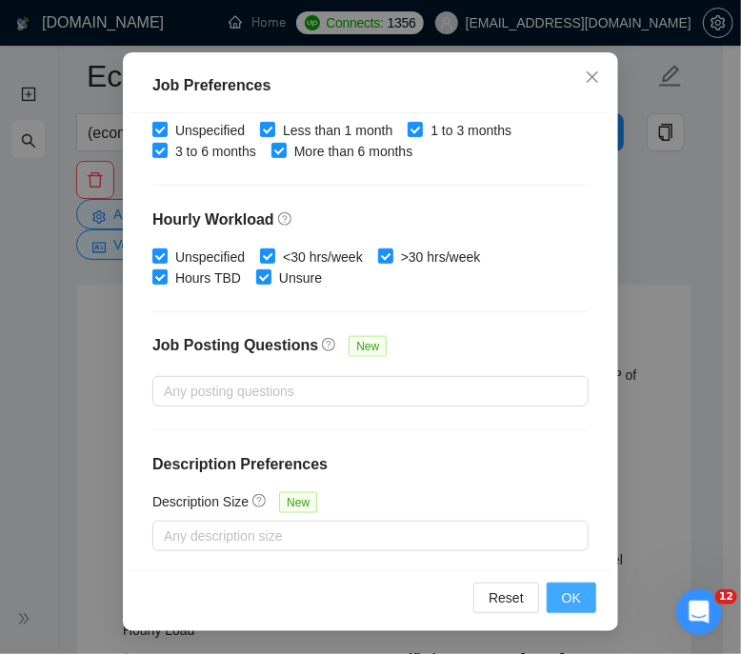
click at [569, 595] on span "OK" at bounding box center [571, 598] width 19 height 21
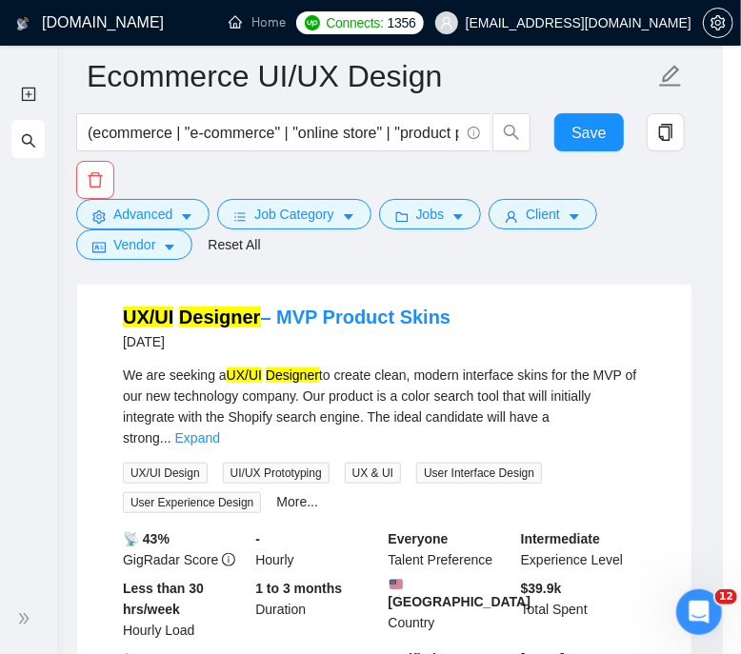
scroll to position [62, 0]
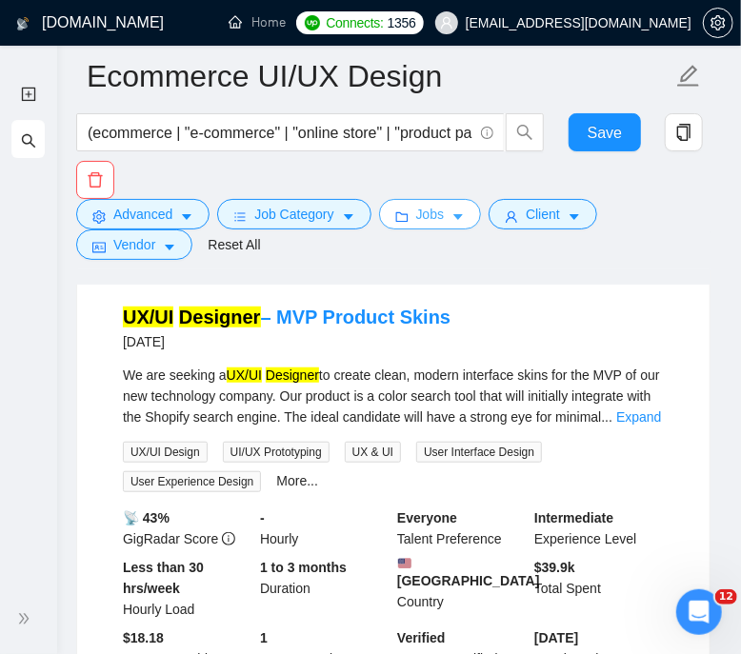
click at [439, 205] on button "Jobs" at bounding box center [430, 214] width 103 height 30
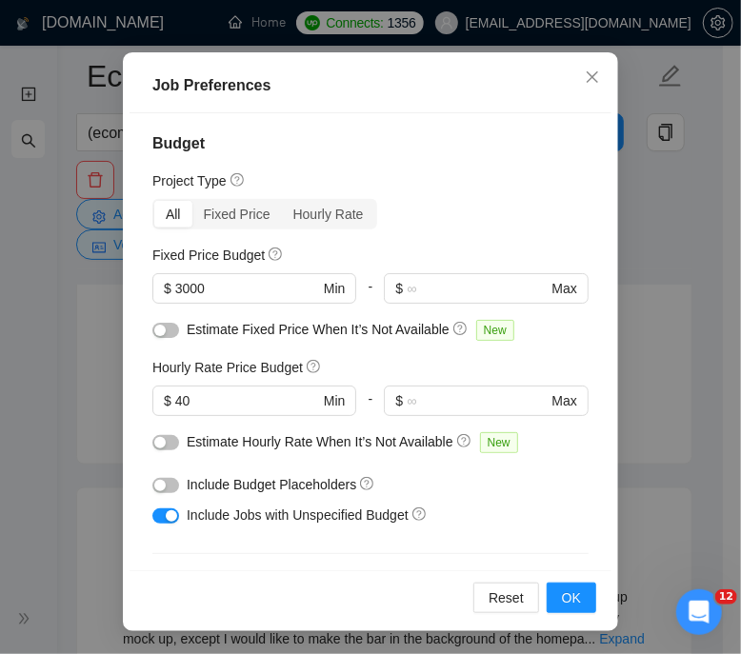
scroll to position [0, 0]
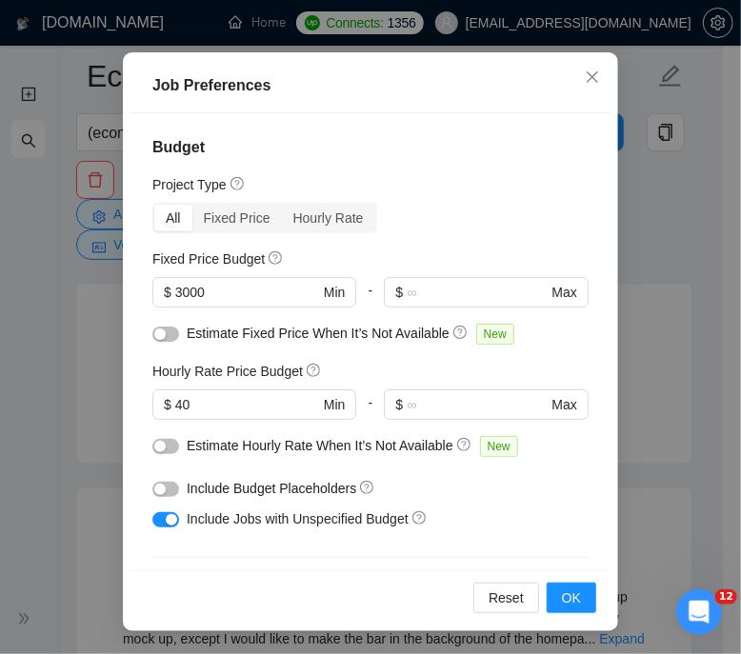
click at [44, 293] on div "Job Preferences Budget Project Type All Fixed Price Hourly Rate Fixed Price Bud…" at bounding box center [370, 327] width 741 height 654
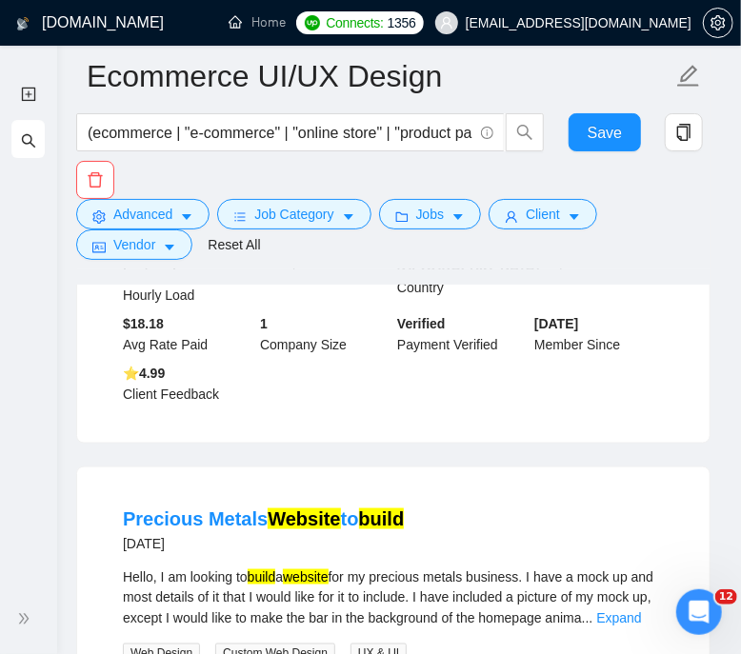
click at [31, 135] on icon "search" at bounding box center [28, 140] width 15 height 15
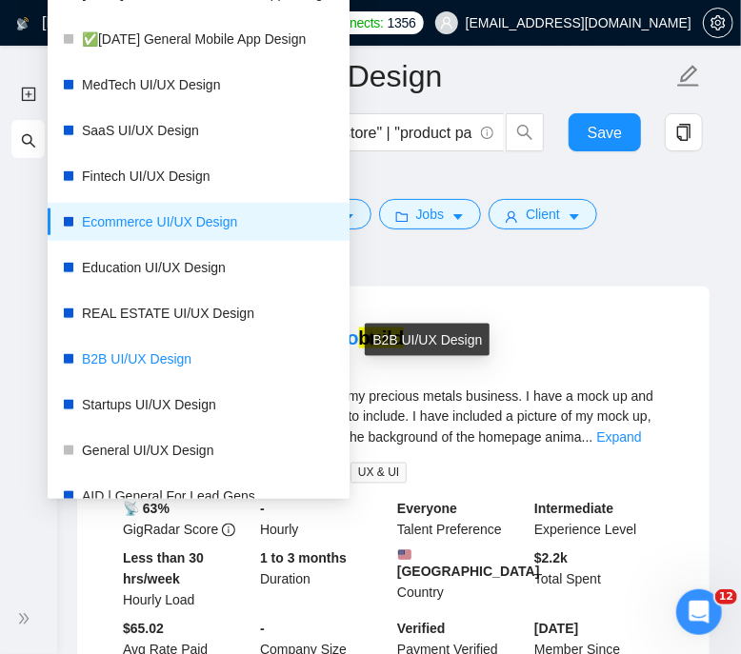
scroll to position [354, 0]
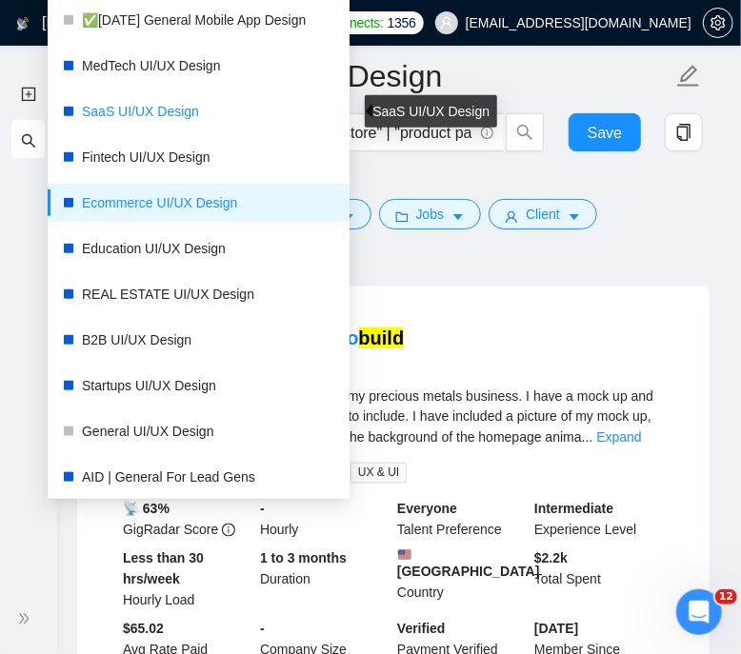
click at [157, 111] on link "SaaS UI/UX Design" at bounding box center [208, 111] width 252 height 38
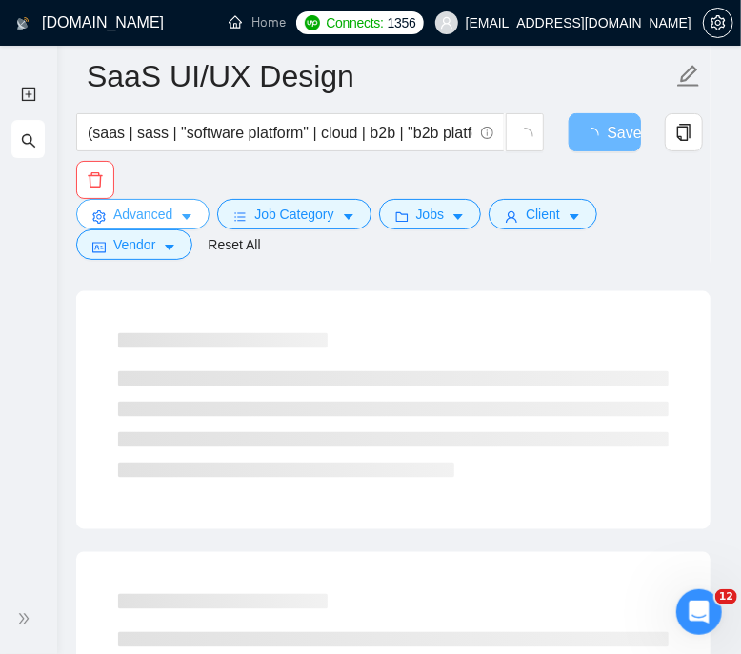
click at [147, 219] on span "Advanced" at bounding box center [142, 214] width 59 height 21
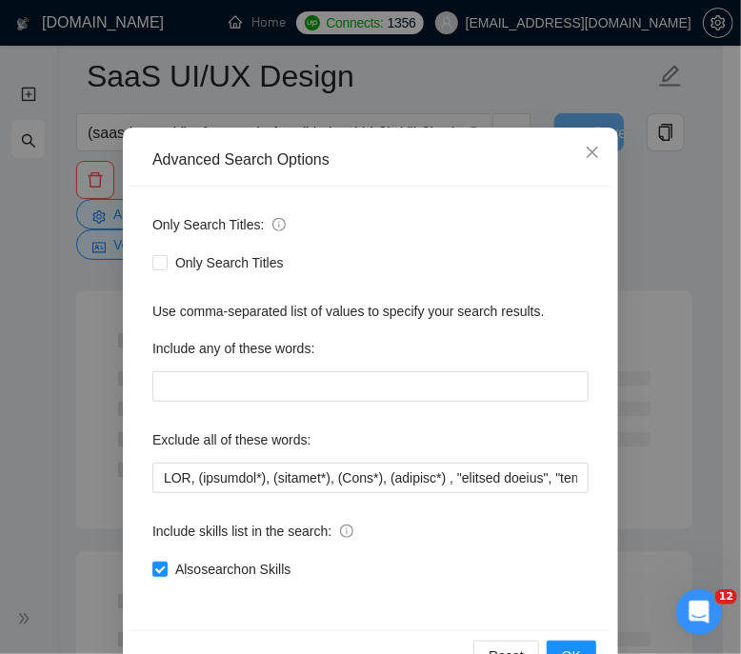
scroll to position [123, 0]
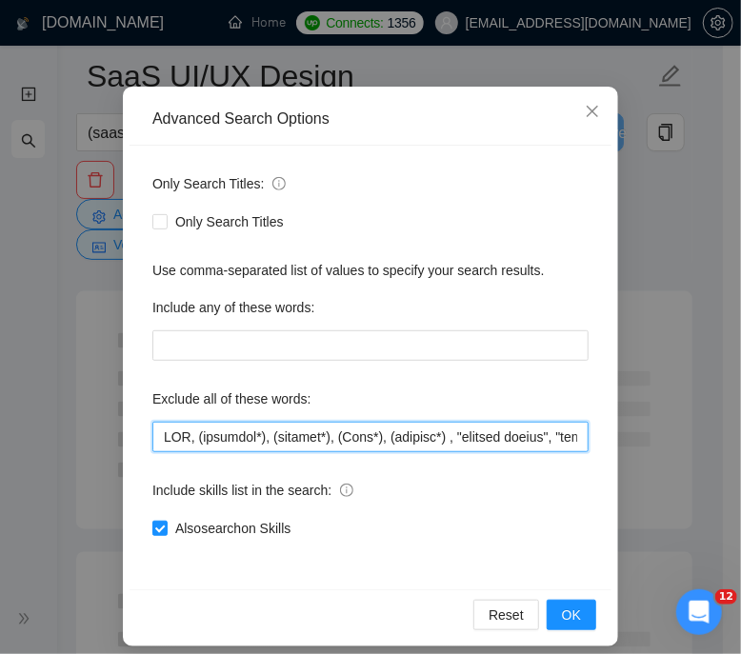
click at [306, 447] on input "text" at bounding box center [370, 437] width 436 height 30
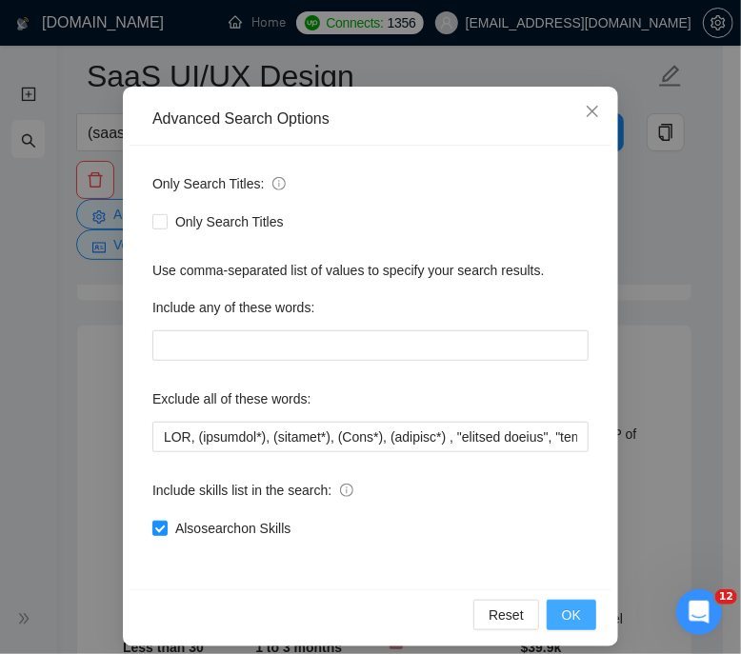
click at [562, 618] on span "OK" at bounding box center [571, 615] width 19 height 21
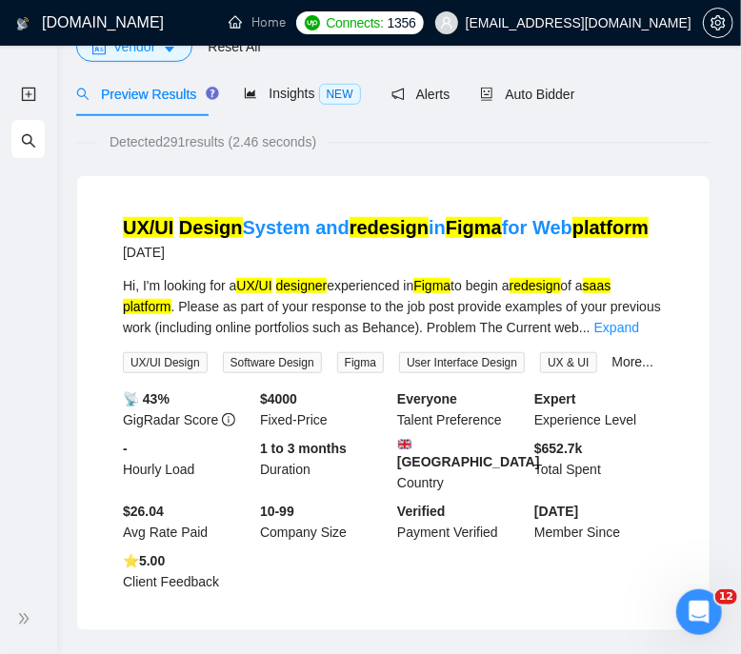
scroll to position [0, 0]
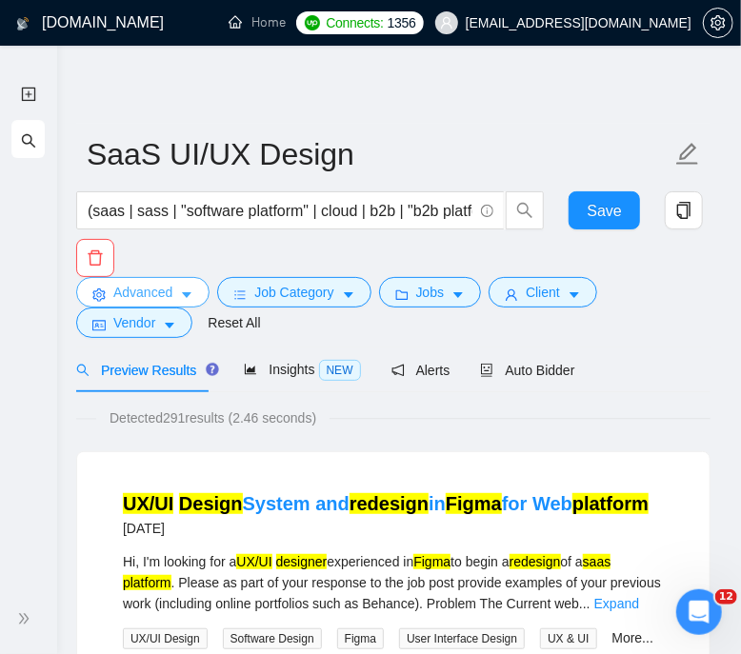
click at [146, 292] on span "Advanced" at bounding box center [142, 292] width 59 height 21
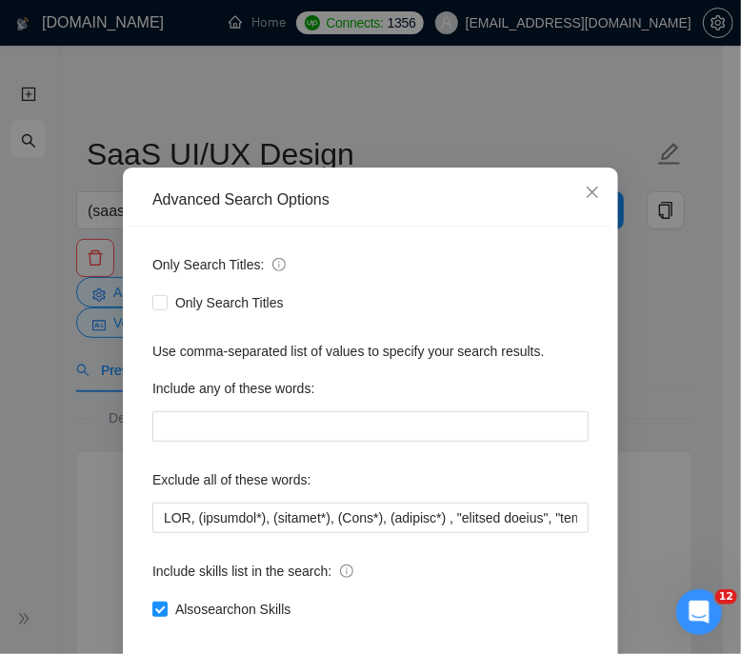
scroll to position [137, 0]
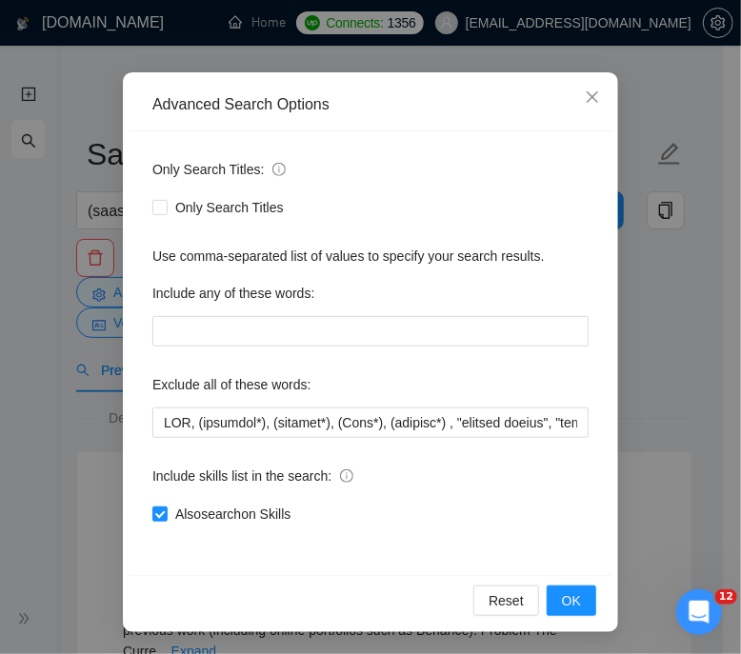
click at [636, 315] on div "Advanced Search Options Only Search Titles: Only Search Titles Use comma-separa…" at bounding box center [370, 327] width 741 height 654
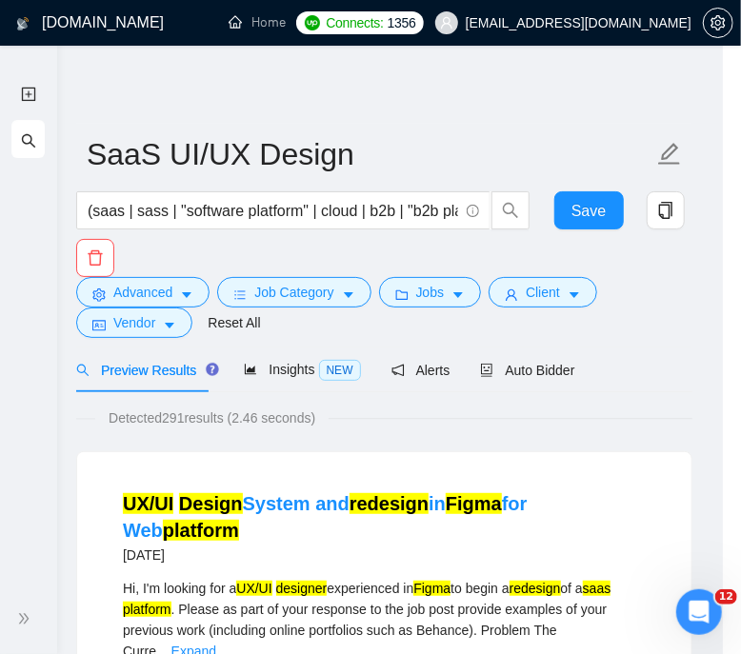
scroll to position [42, 0]
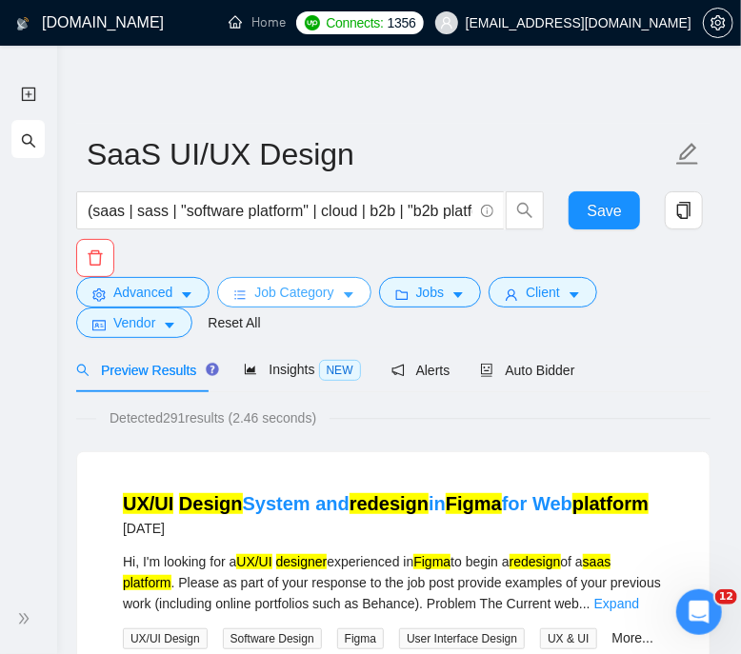
click at [297, 288] on span "Job Category" at bounding box center [293, 292] width 79 height 21
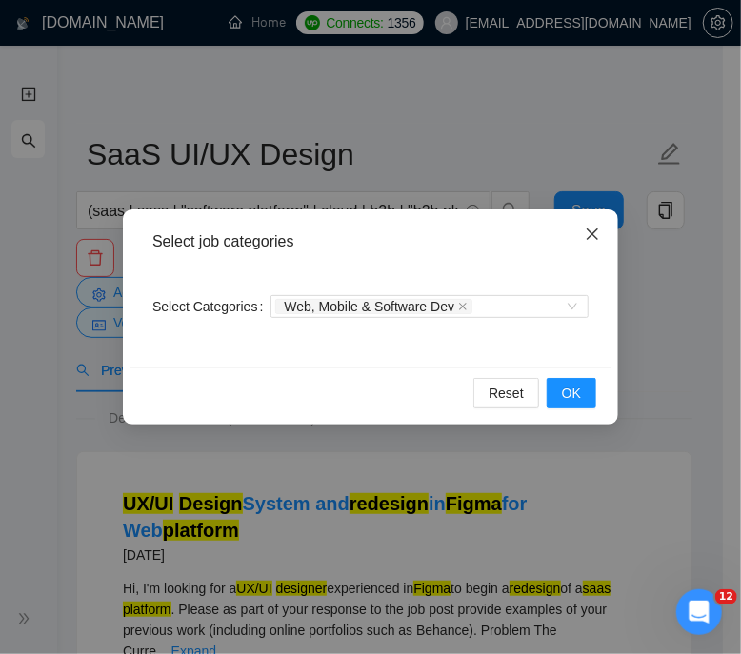
click at [591, 225] on span "Close" at bounding box center [592, 235] width 51 height 51
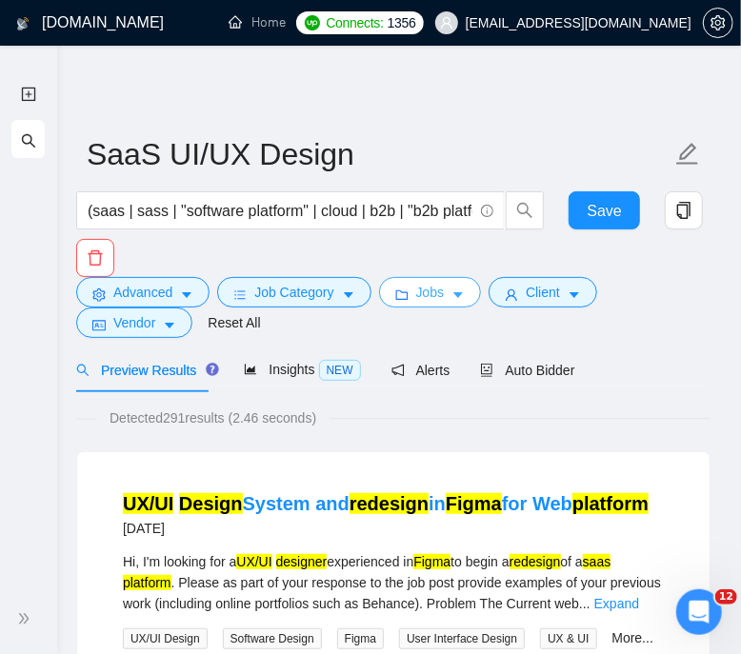
click at [443, 302] on button "Jobs" at bounding box center [430, 292] width 103 height 30
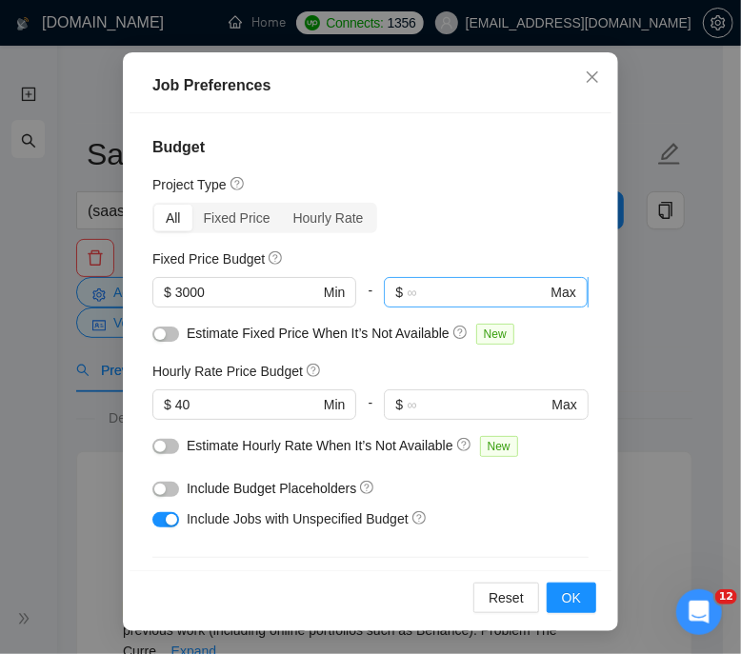
scroll to position [0, 0]
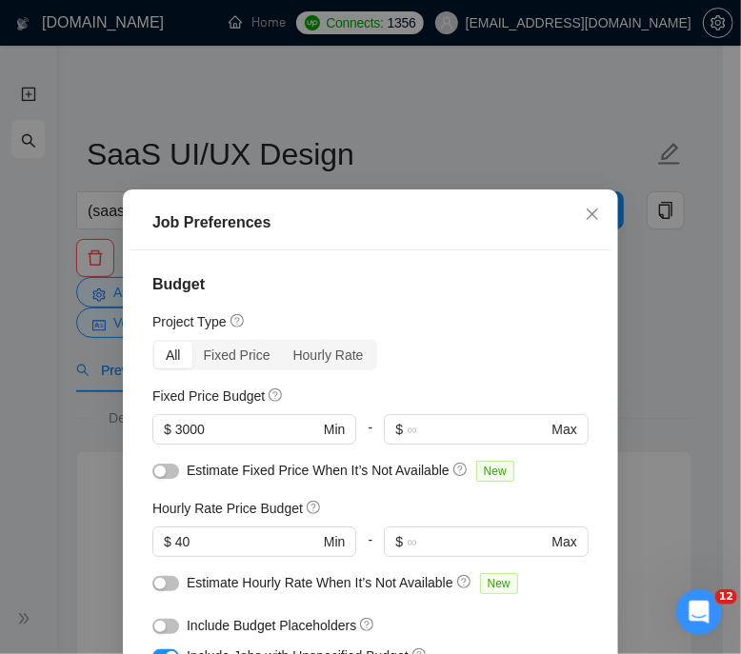
click at [53, 351] on div "Job Preferences Budget Project Type All Fixed Price Hourly Rate Fixed Price Bud…" at bounding box center [370, 327] width 741 height 654
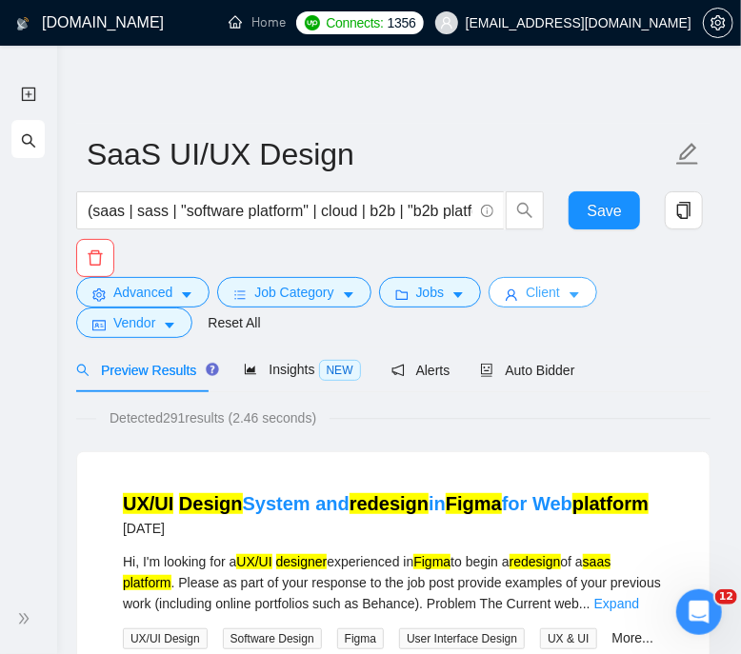
click at [531, 291] on span "Client" at bounding box center [543, 292] width 34 height 21
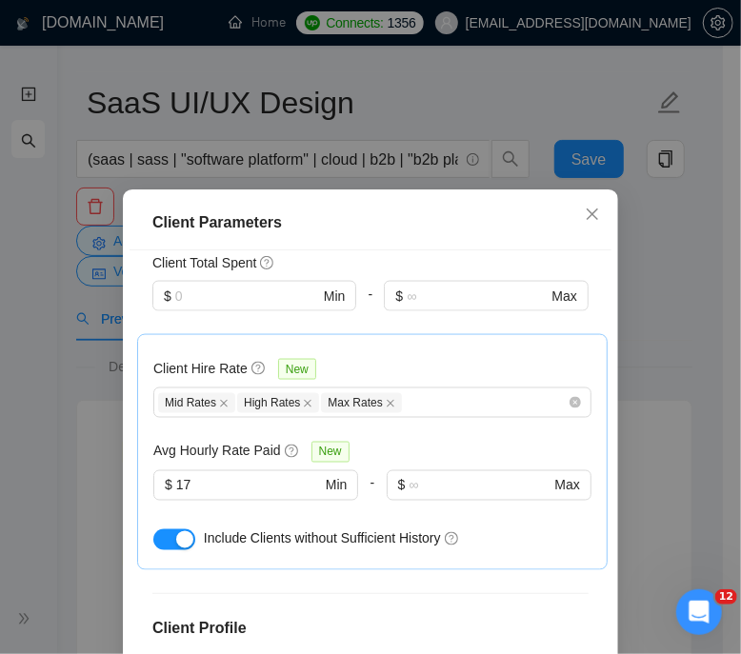
scroll to position [137, 0]
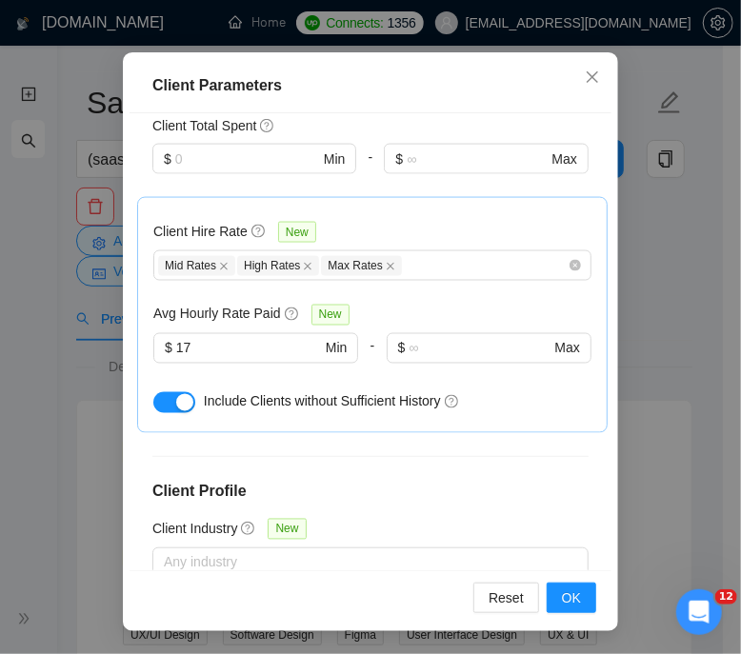
click at [81, 388] on div "Client Parameters Client Location Include Client Countries United States United…" at bounding box center [370, 327] width 741 height 654
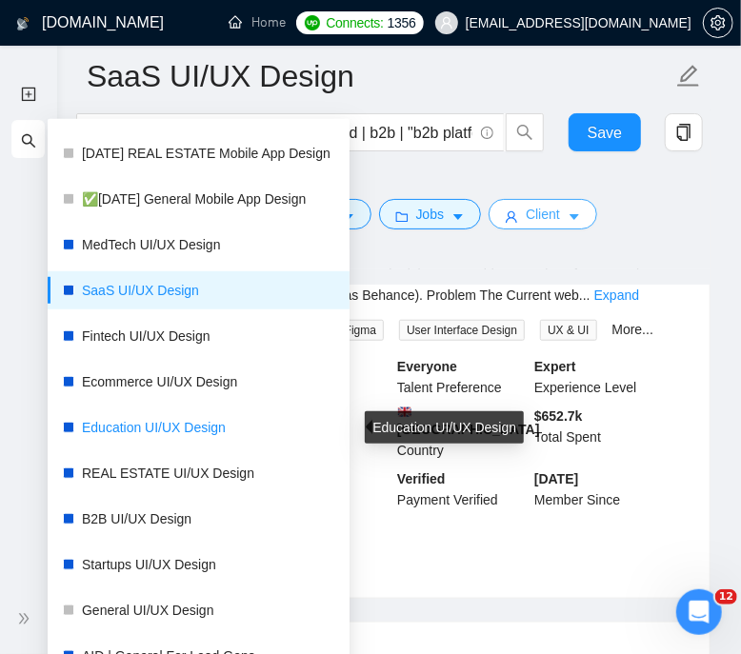
scroll to position [547, 0]
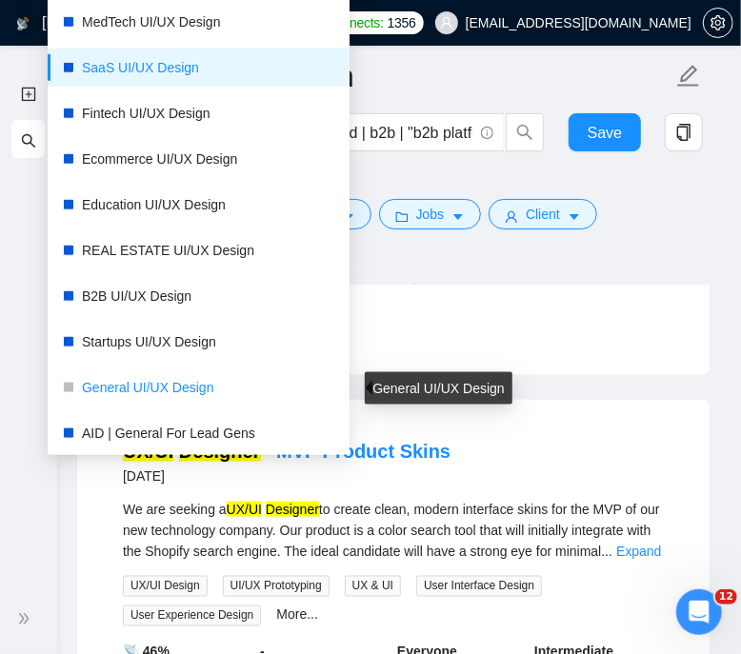
click at [189, 386] on link "General UI/UX Design" at bounding box center [208, 388] width 252 height 38
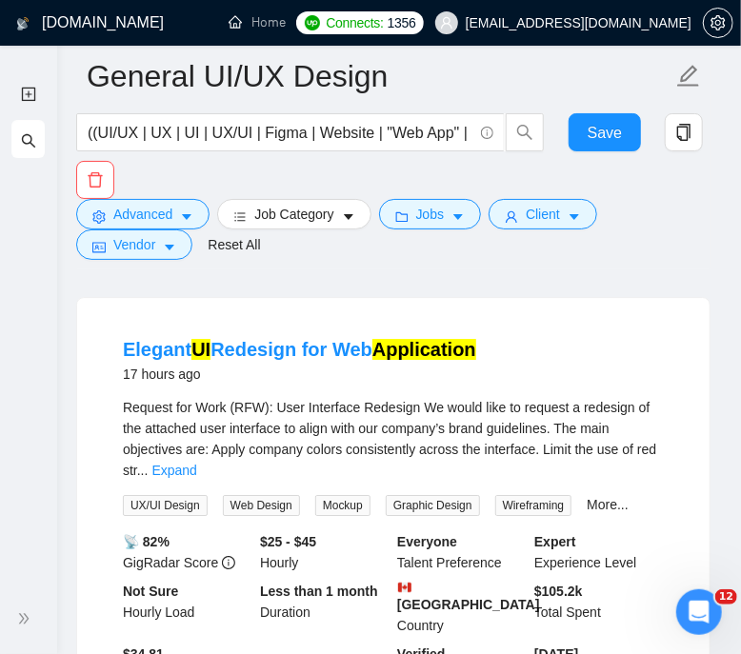
scroll to position [1725, 0]
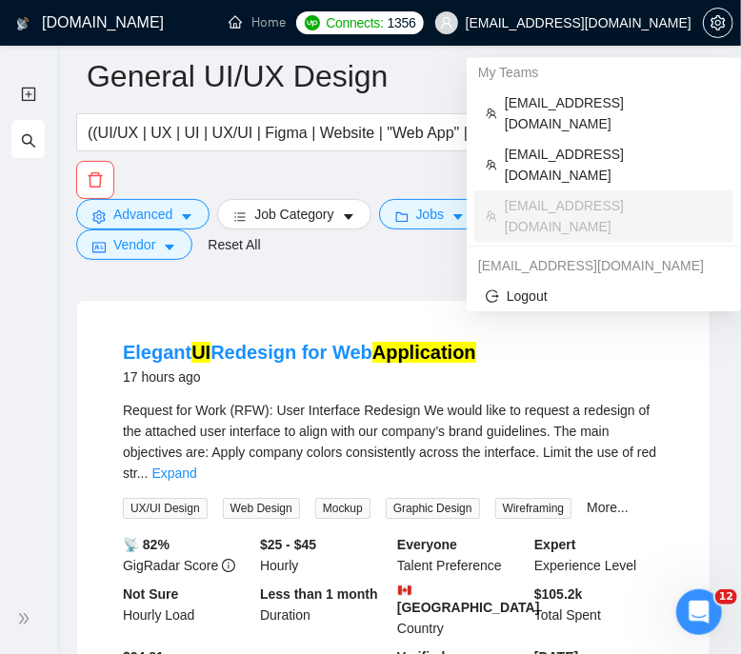
click at [652, 23] on span "oks@anoda.mobi" at bounding box center [579, 23] width 226 height 0
